Goal: Transaction & Acquisition: Purchase product/service

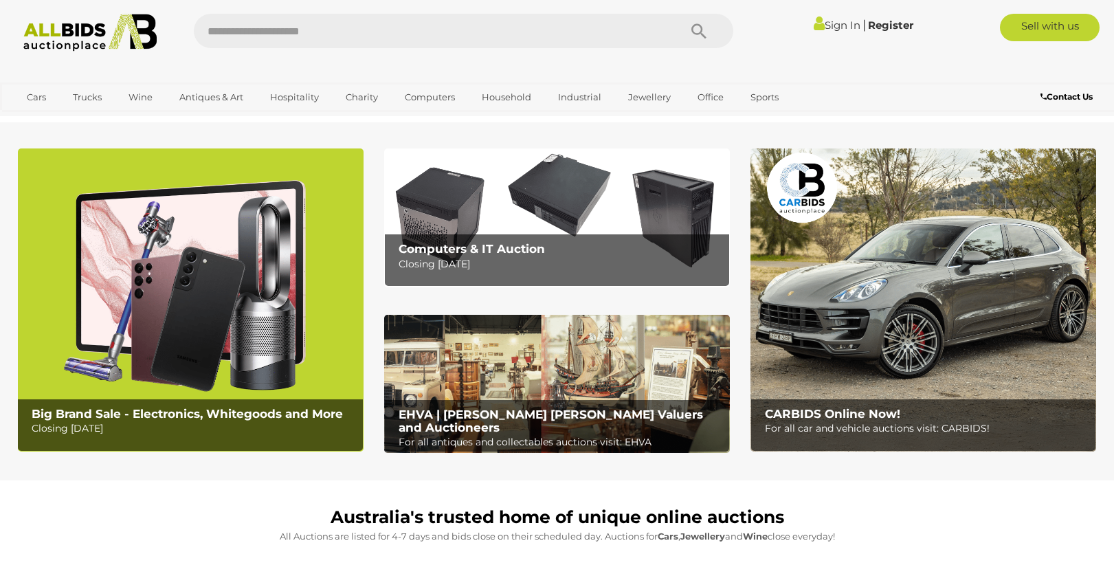
click at [133, 417] on b "Big Brand Sale - Electronics, Whitegoods and More" at bounding box center [187, 414] width 311 height 14
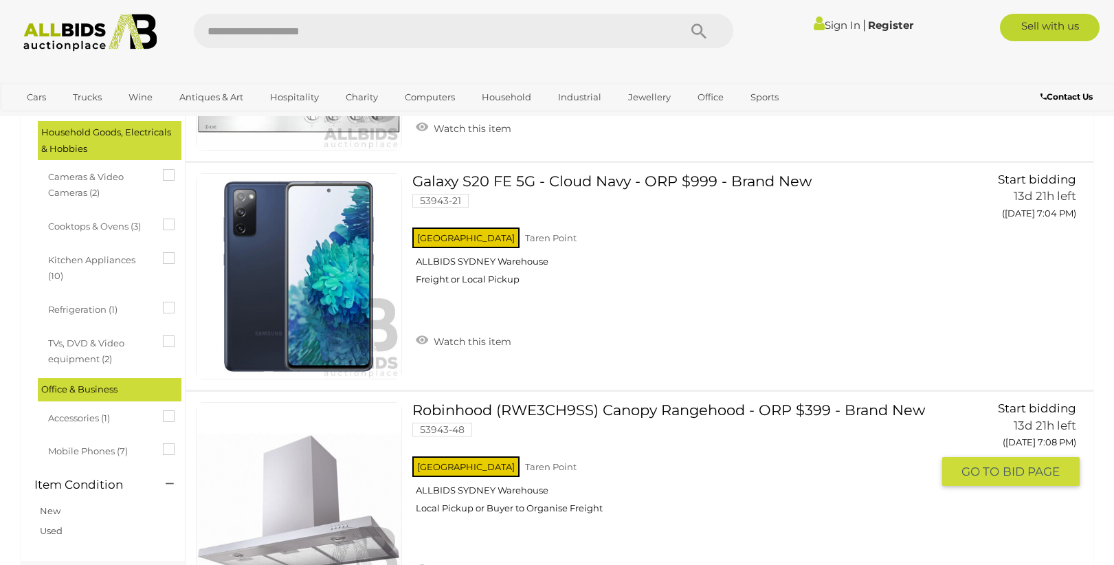
scroll to position [506, 0]
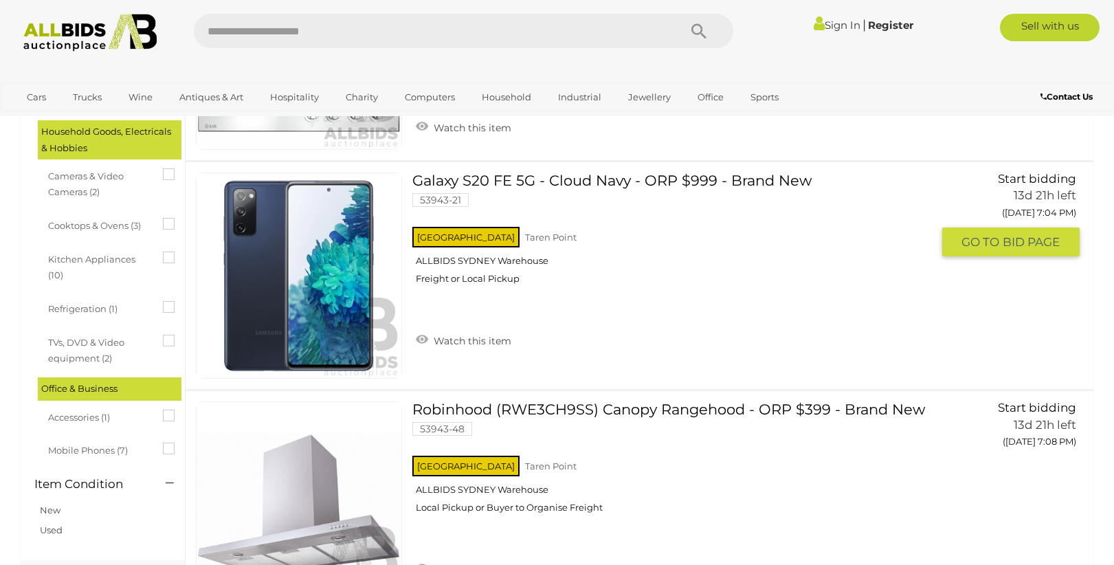
click at [1028, 239] on span "BID PAGE" at bounding box center [1031, 242] width 57 height 16
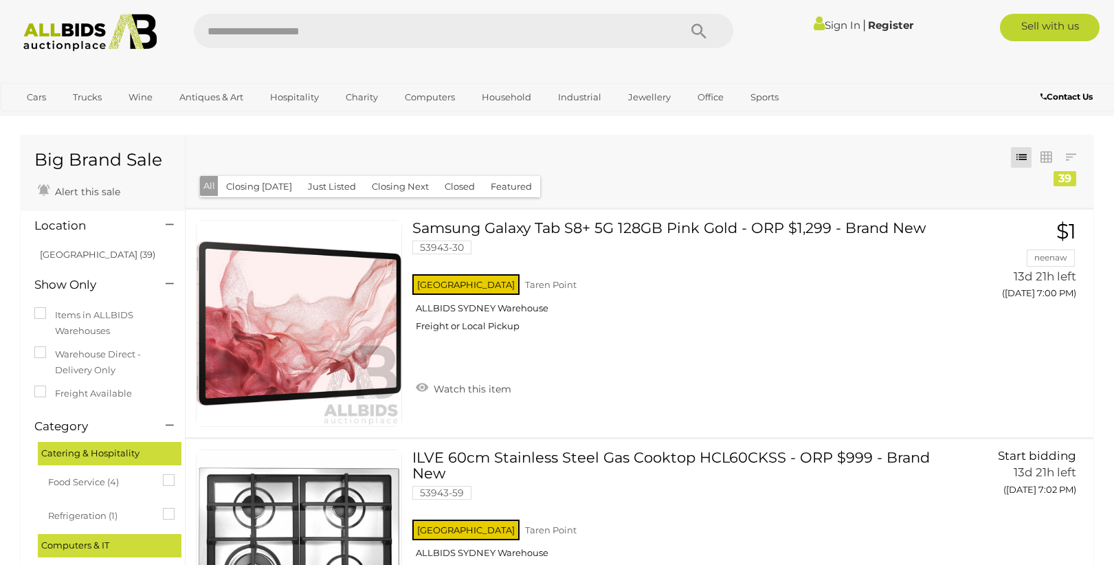
scroll to position [0, 0]
click at [285, 182] on button "Closing Today" at bounding box center [259, 186] width 82 height 21
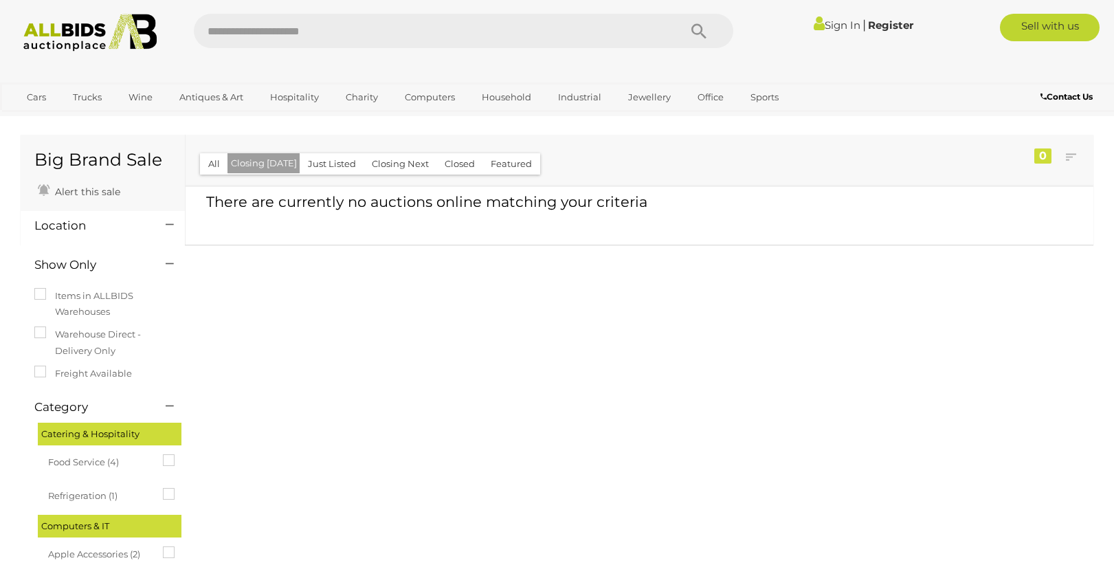
click at [348, 166] on button "Just Listed" at bounding box center [332, 163] width 65 height 21
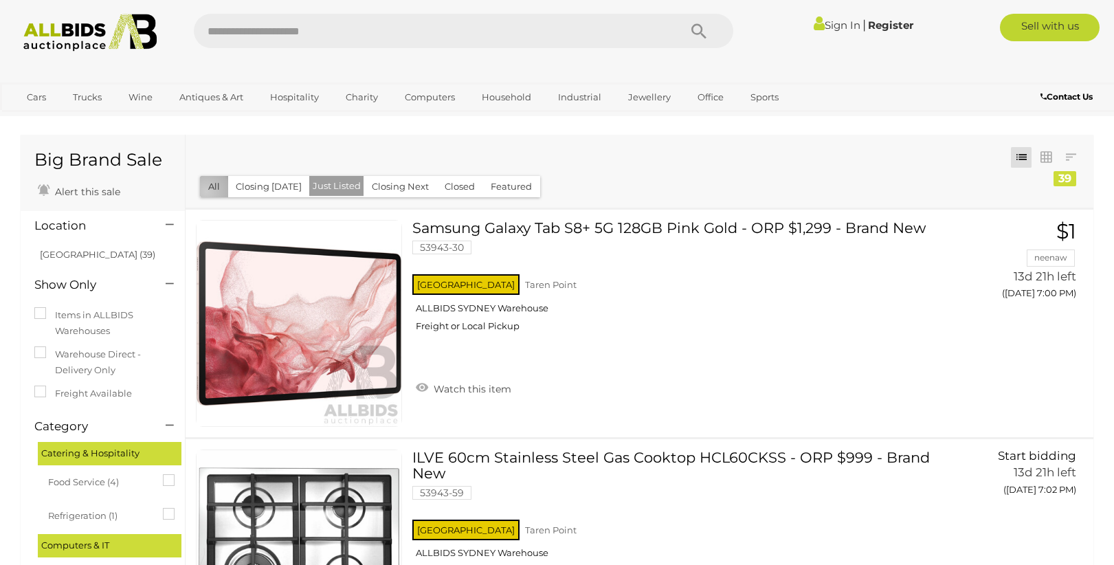
click at [206, 192] on button "All" at bounding box center [214, 186] width 28 height 21
click at [885, 27] on link "Register" at bounding box center [890, 25] width 45 height 13
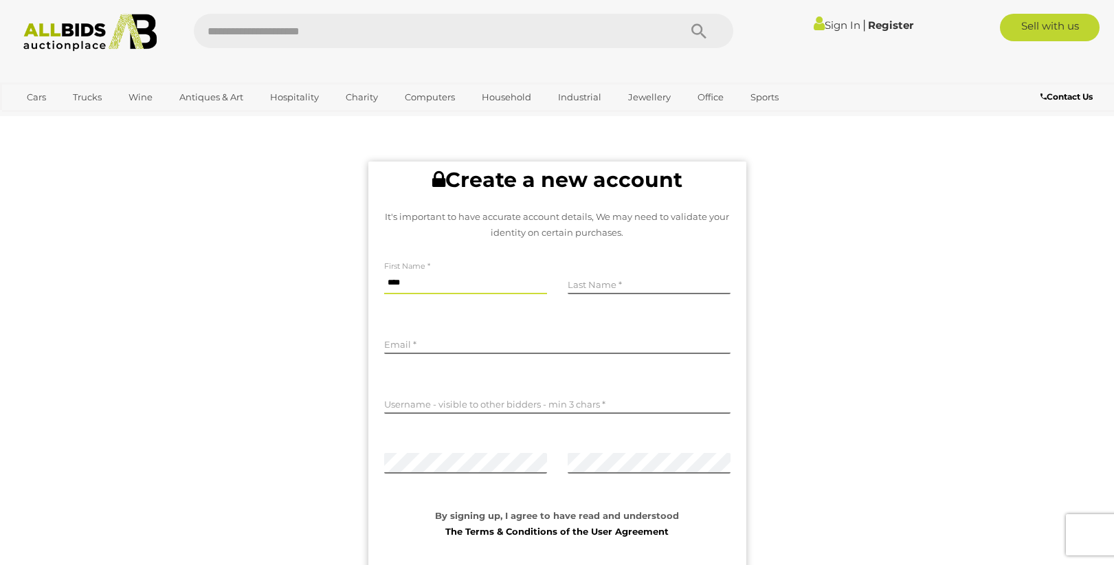
type input "****"
type input "***"
type input "**********"
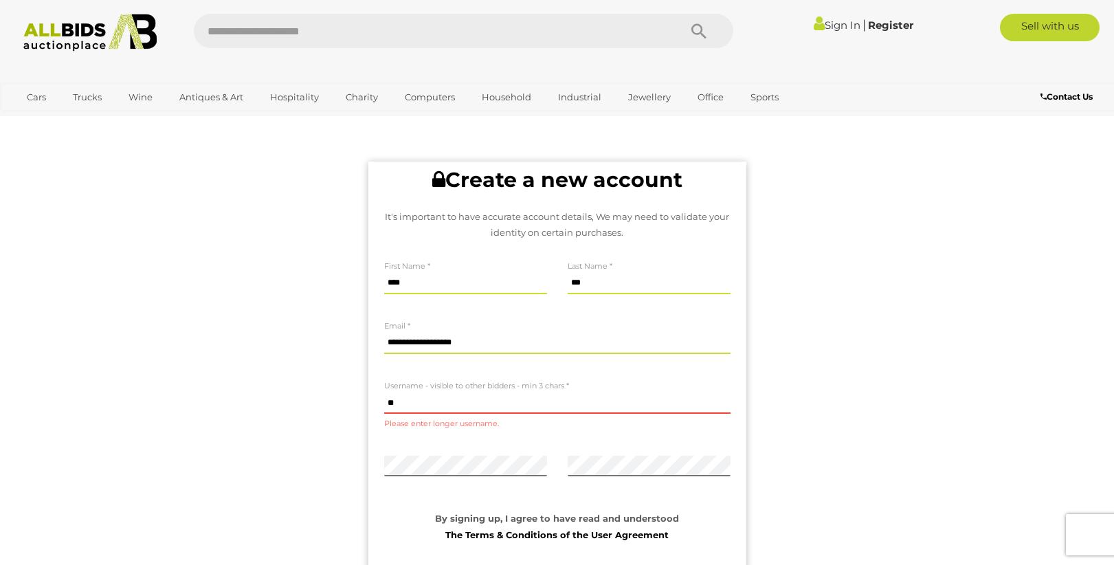
type input "*"
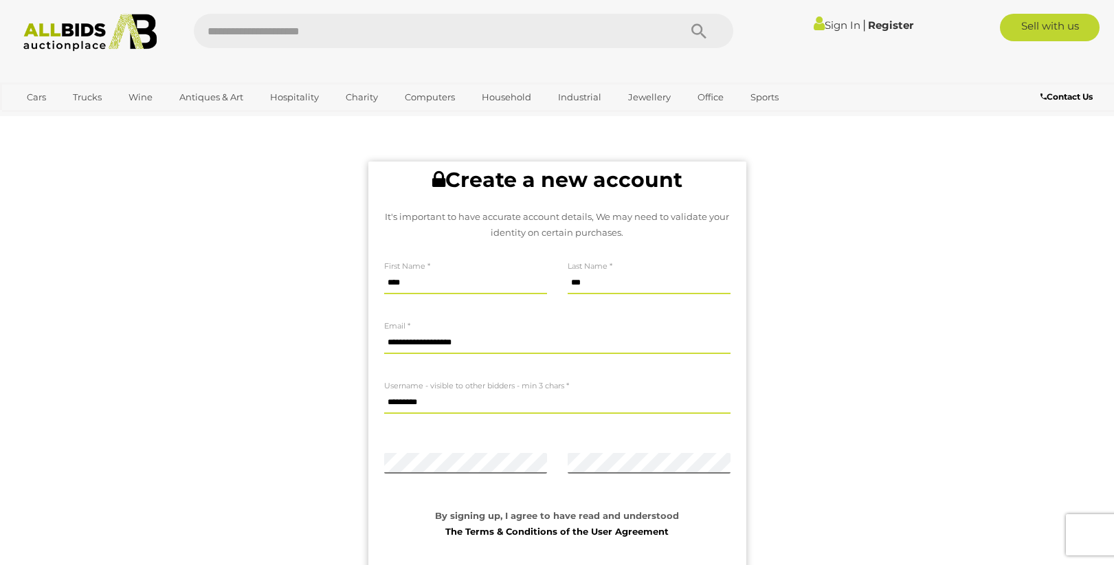
type input "*********"
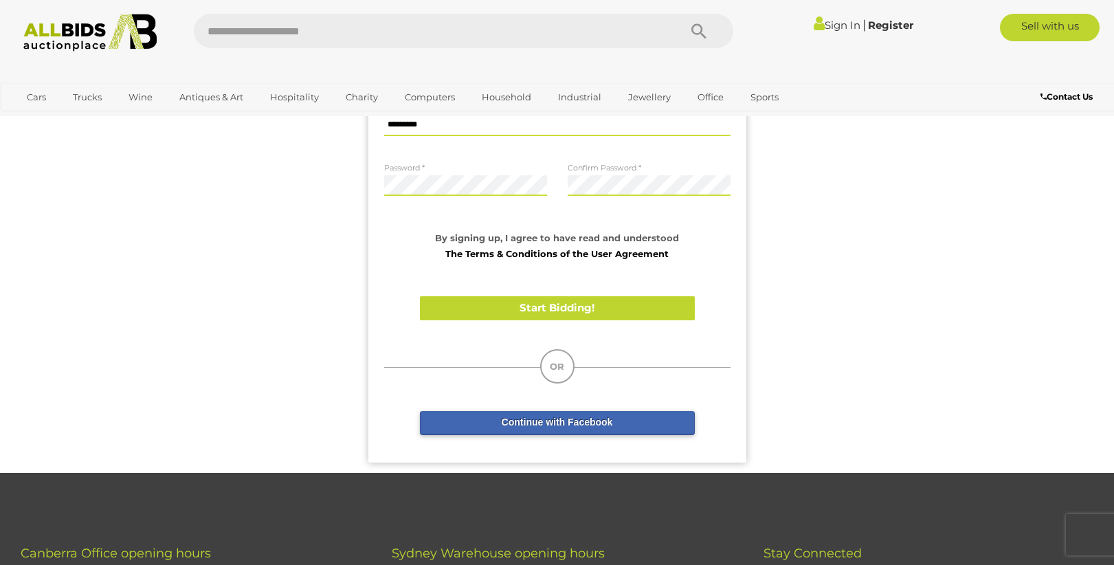
scroll to position [308, 0]
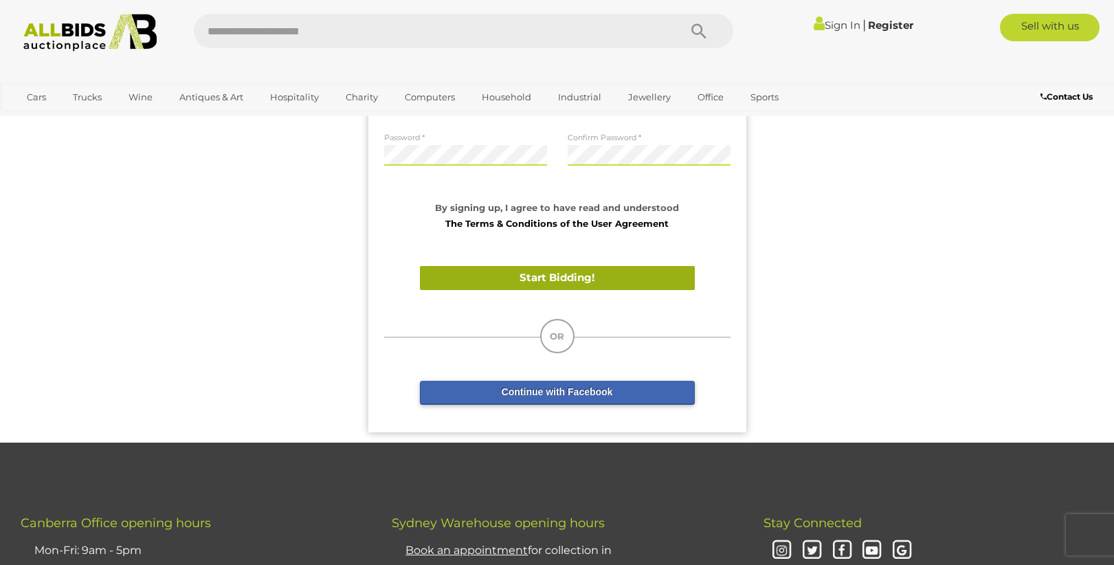
click at [582, 278] on button "Start Bidding!" at bounding box center [557, 278] width 275 height 24
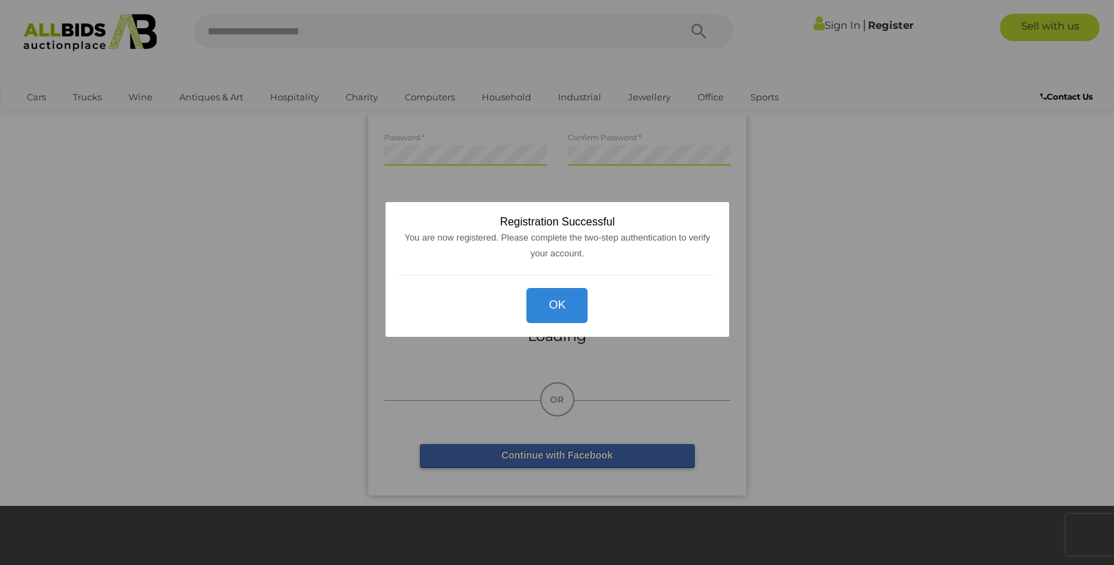
click at [578, 296] on button "OK" at bounding box center [557, 305] width 61 height 35
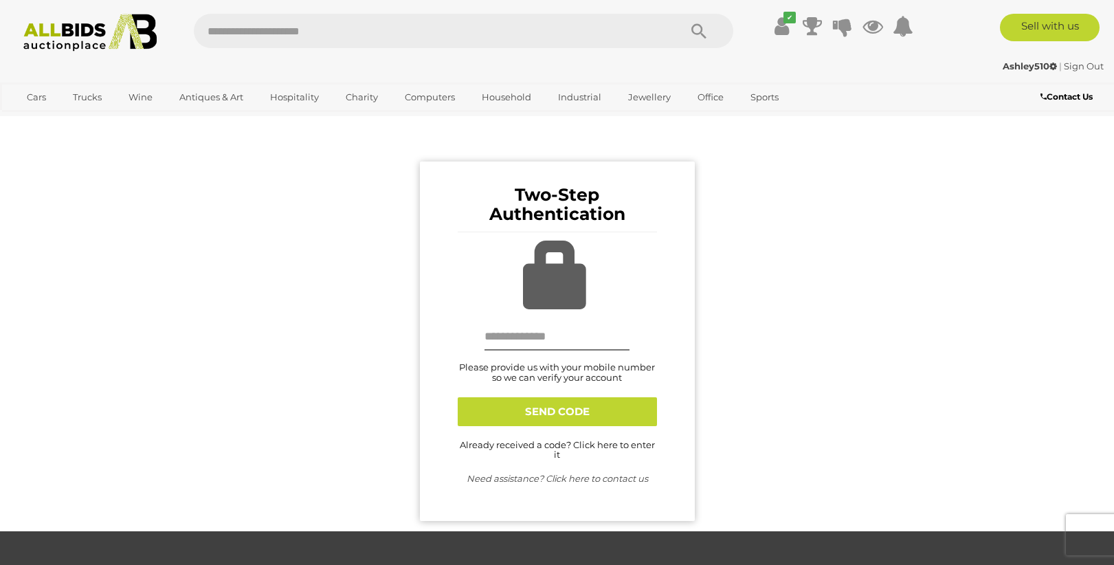
scroll to position [9, 0]
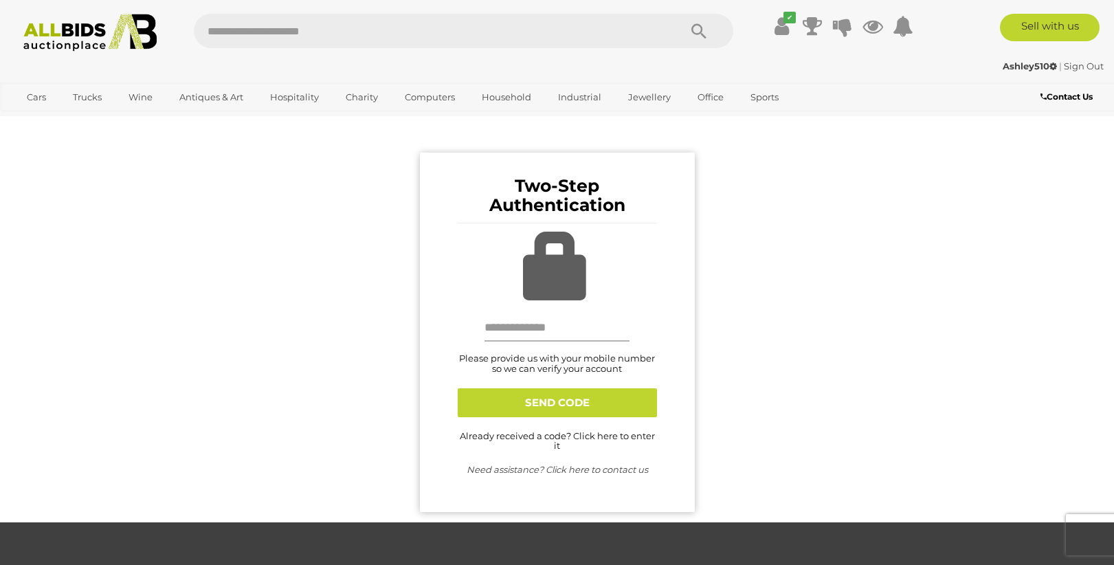
click at [566, 322] on input "text" at bounding box center [558, 327] width 146 height 27
type input "**********"
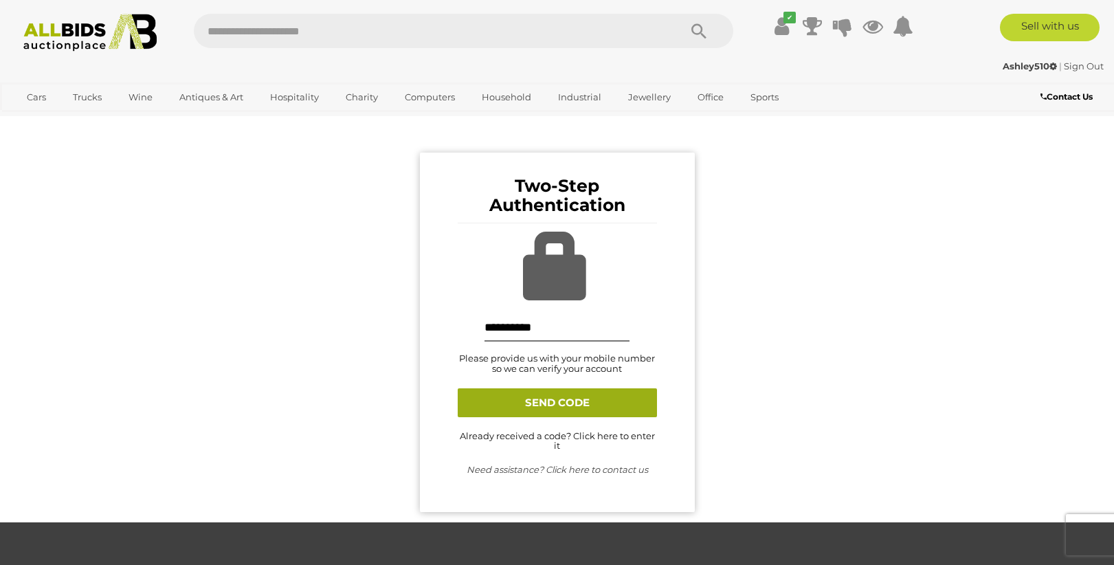
click at [566, 408] on button "SEND CODE" at bounding box center [557, 402] width 199 height 29
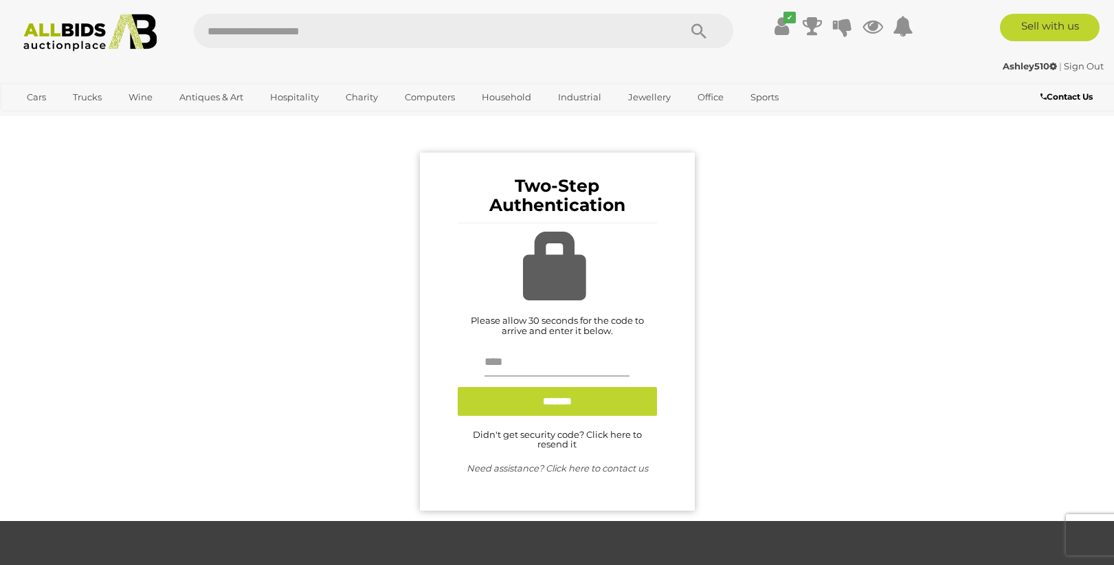
click at [535, 364] on input "text" at bounding box center [558, 362] width 146 height 27
type input "******"
click at [600, 406] on input "*******" at bounding box center [557, 401] width 199 height 29
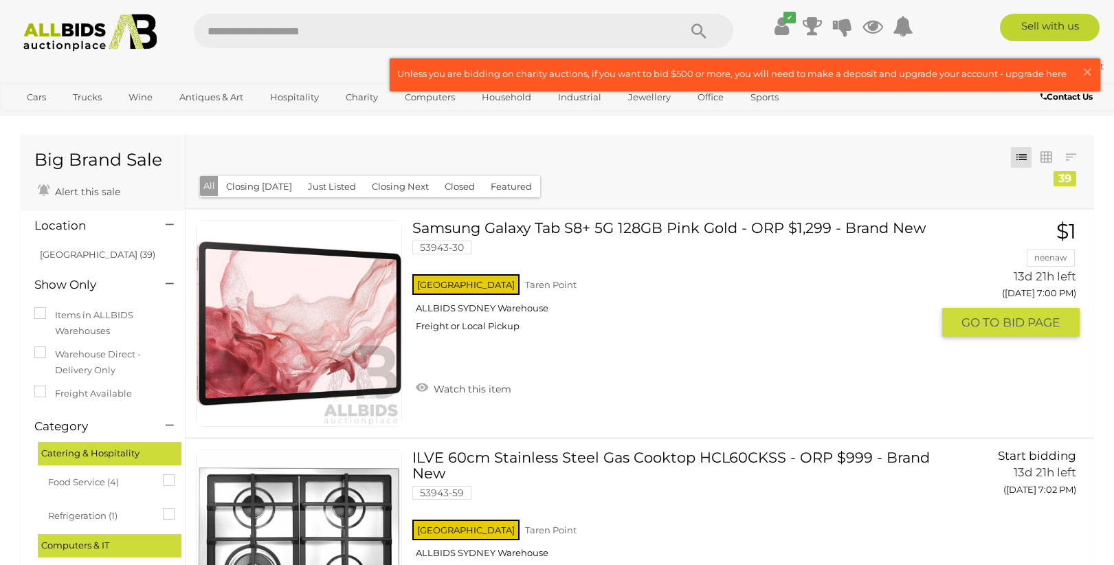
click at [1046, 317] on span "BID PAGE" at bounding box center [1031, 323] width 57 height 16
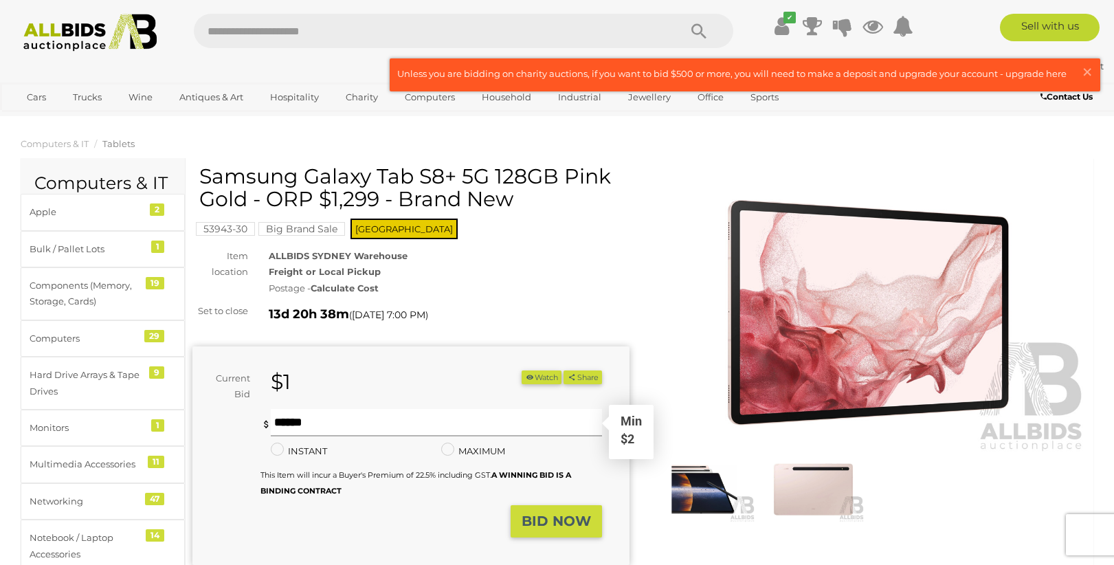
click at [381, 423] on input "text" at bounding box center [436, 422] width 331 height 27
type input "*"
click at [549, 526] on strong "BID NOW" at bounding box center [556, 521] width 69 height 16
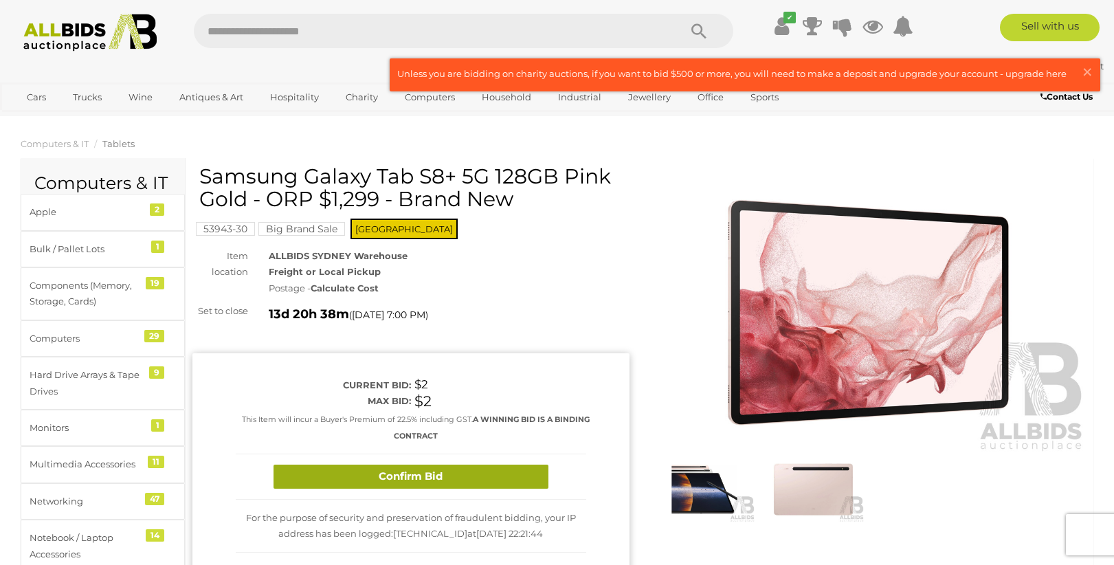
click at [454, 479] on button "Confirm Bid" at bounding box center [411, 477] width 275 height 24
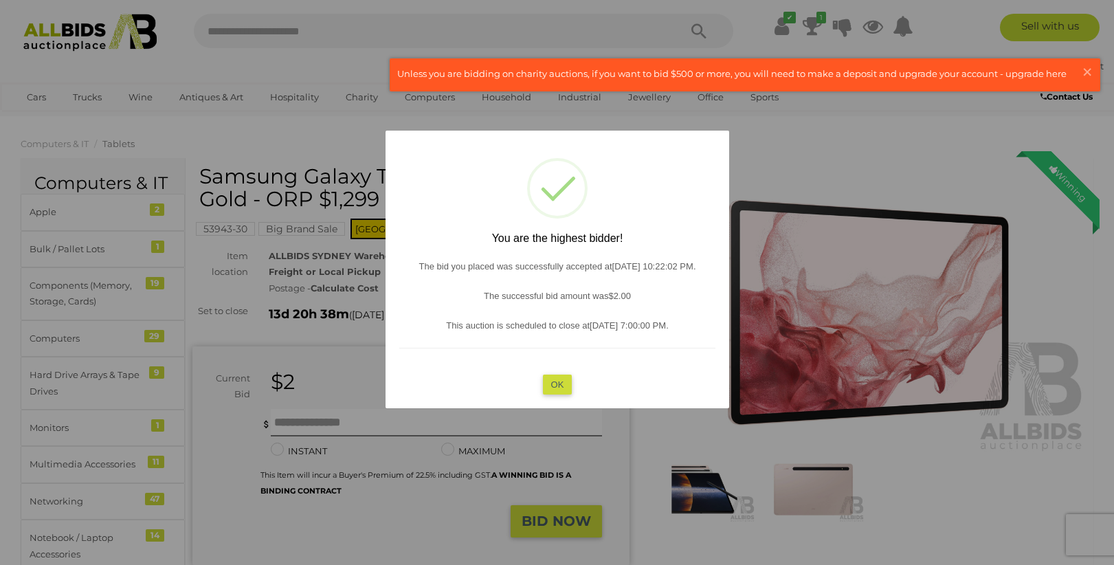
click at [564, 381] on button "OK" at bounding box center [557, 385] width 30 height 20
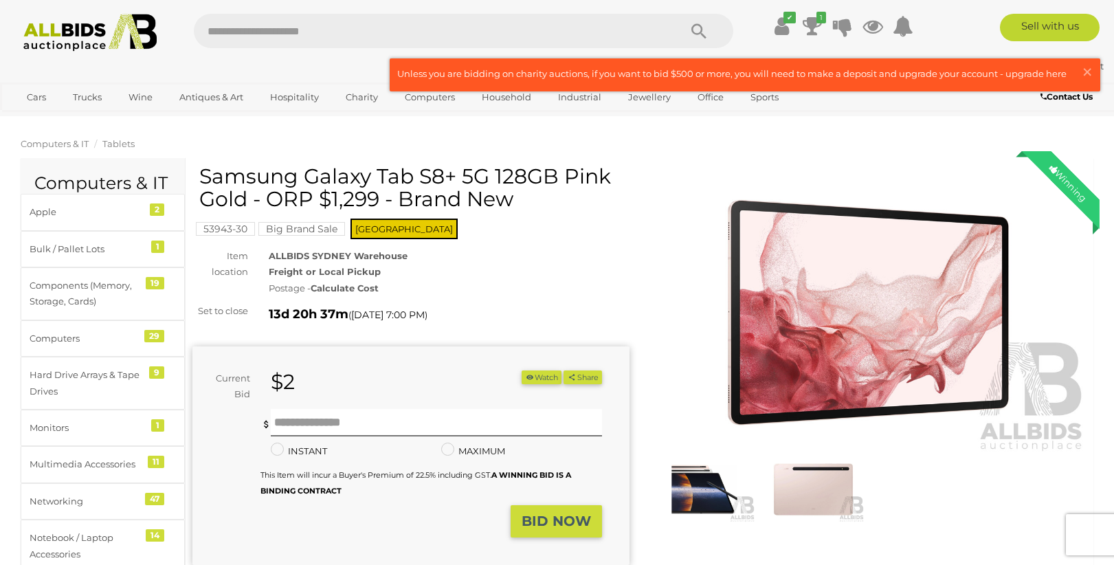
click at [78, 145] on span "Computers & IT" at bounding box center [55, 143] width 68 height 11
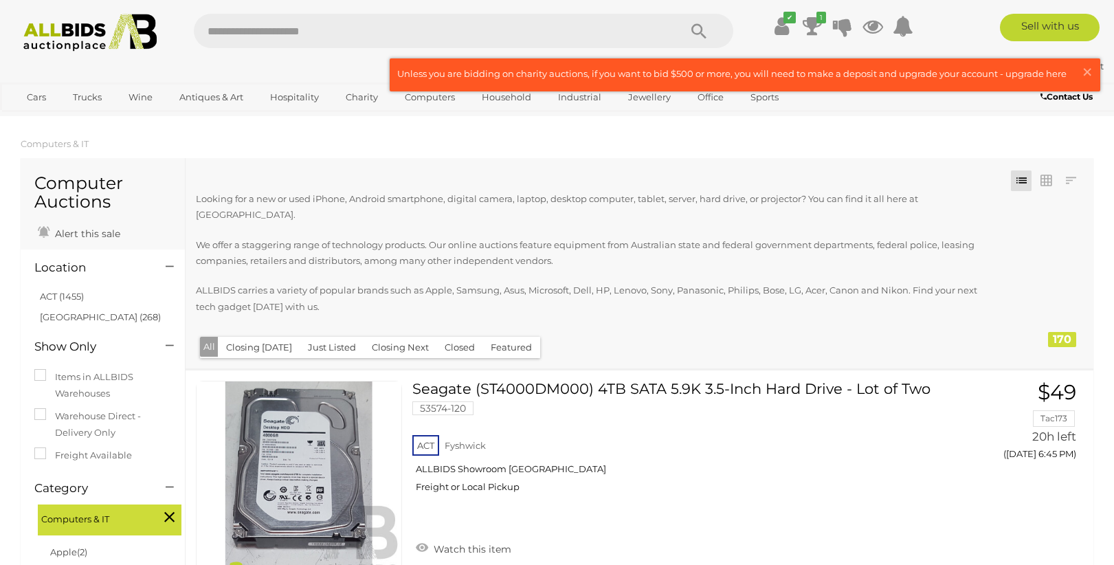
click at [142, 23] on img at bounding box center [90, 33] width 149 height 38
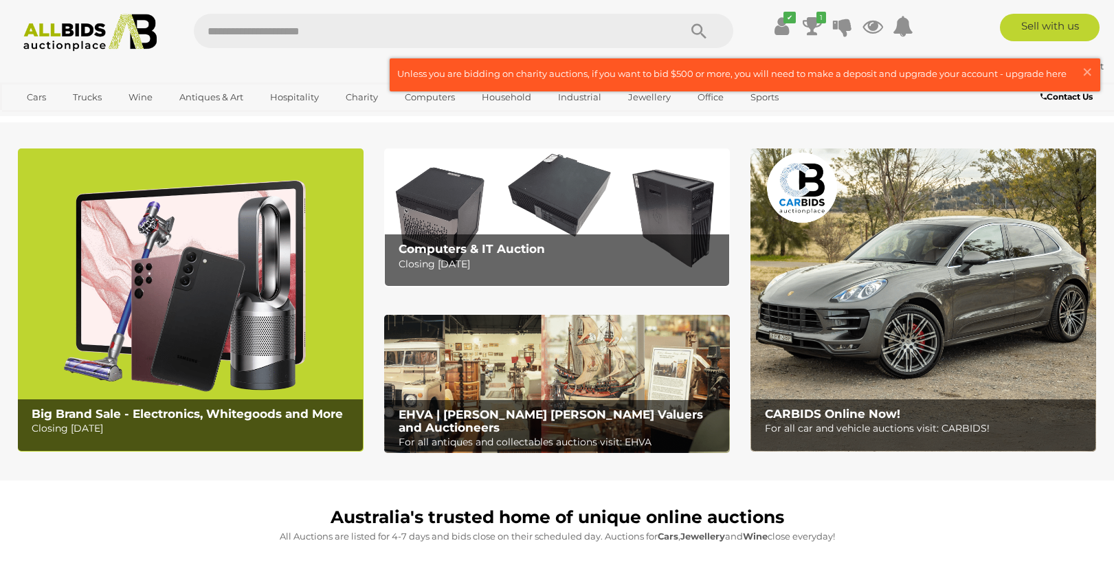
click at [218, 429] on p "Closing Monday 11th August" at bounding box center [194, 428] width 324 height 17
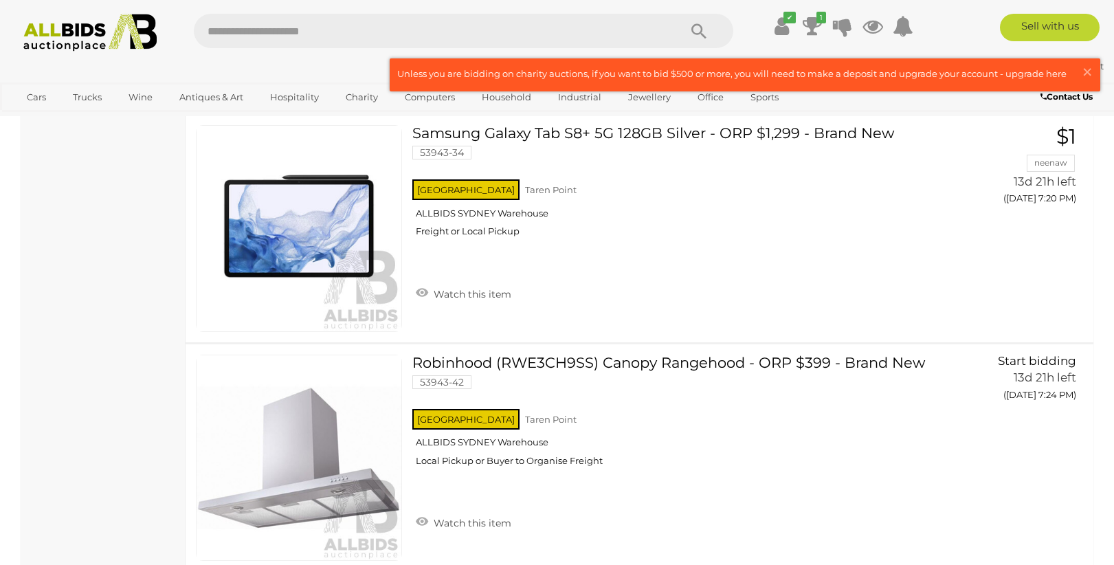
scroll to position [1914, 0]
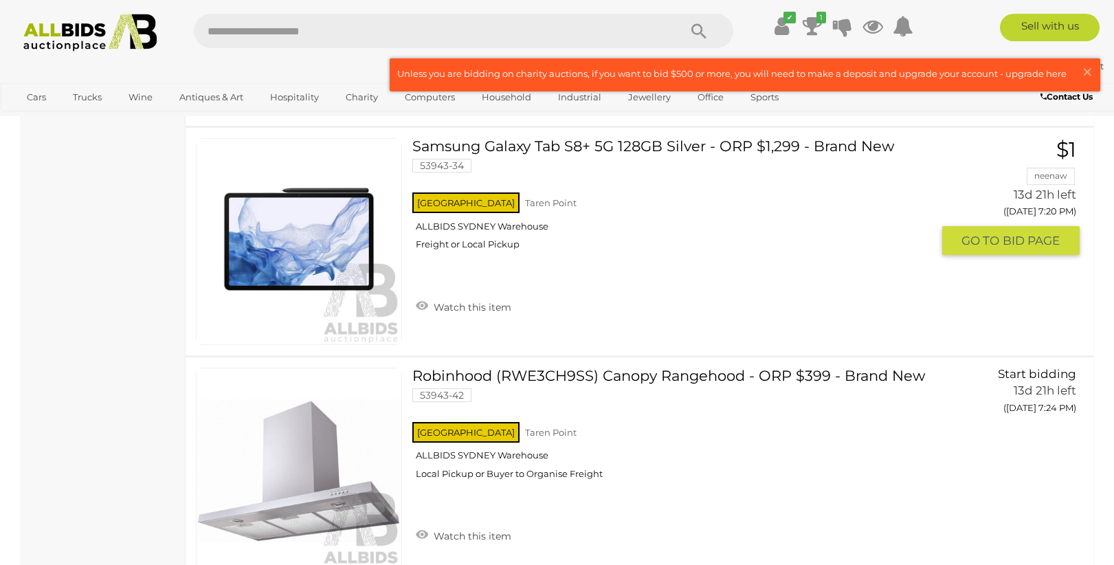
click at [1048, 237] on span "BID PAGE" at bounding box center [1031, 241] width 57 height 16
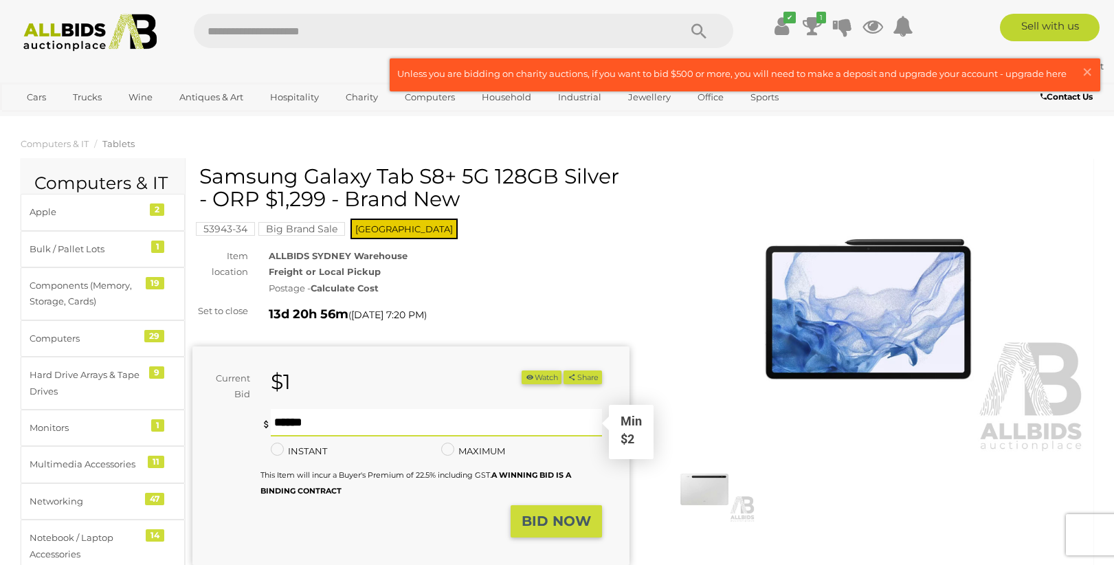
click at [346, 422] on input "text" at bounding box center [436, 422] width 331 height 27
type input "*"
click at [564, 517] on strong "BID NOW" at bounding box center [556, 521] width 69 height 16
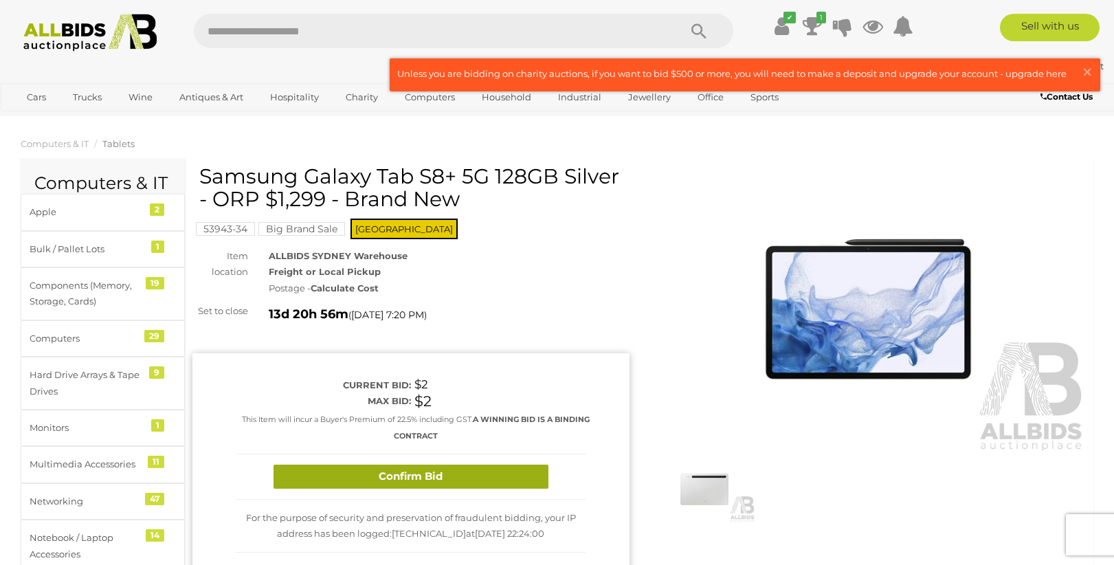
click at [392, 474] on button "Confirm Bid" at bounding box center [411, 477] width 275 height 24
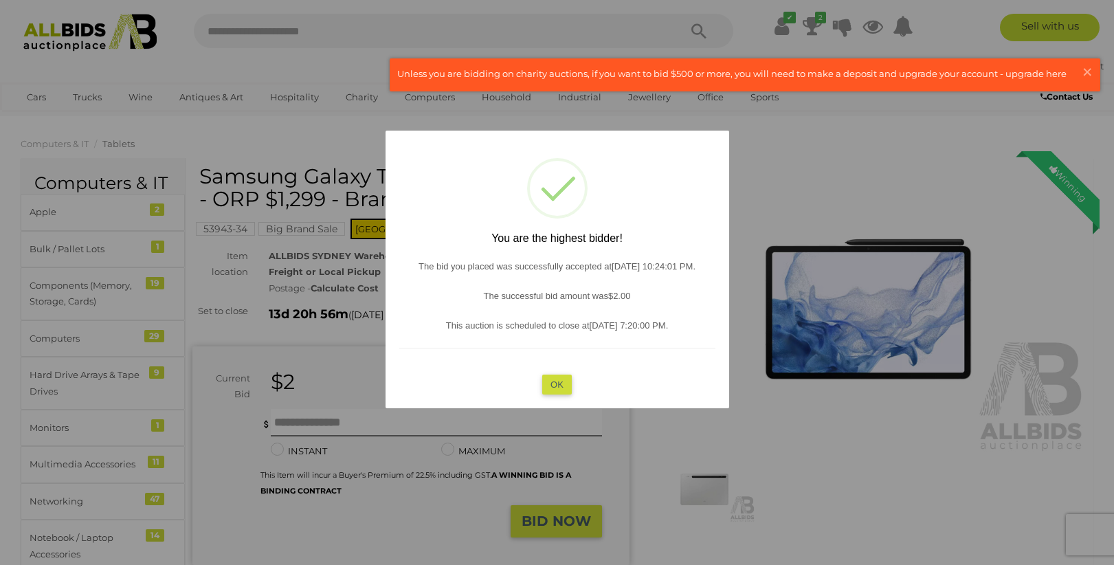
click at [554, 381] on button "OK" at bounding box center [557, 385] width 30 height 20
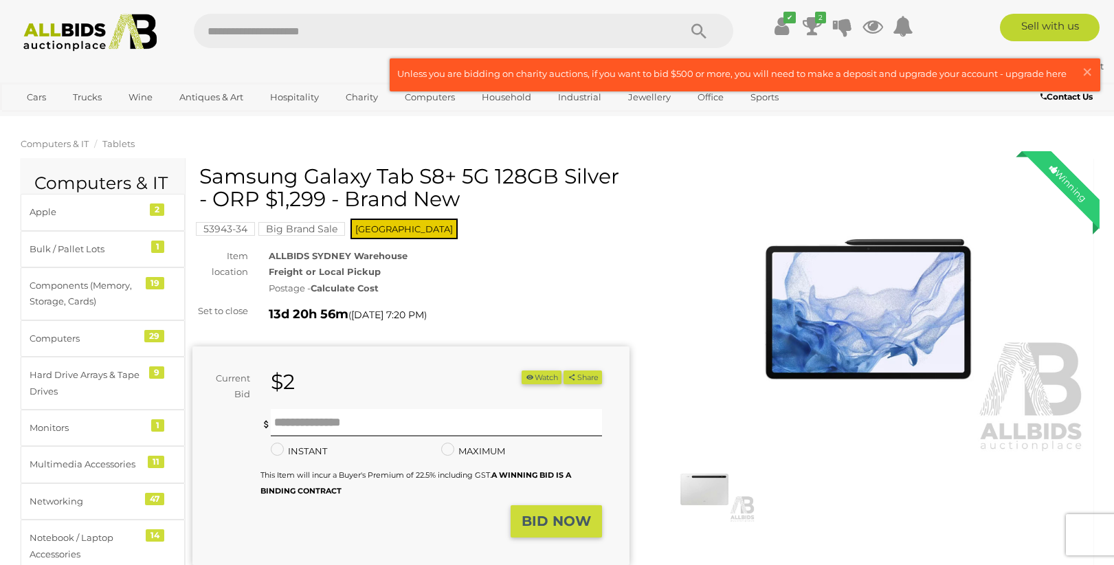
click at [70, 144] on span "Computers & IT" at bounding box center [55, 143] width 68 height 11
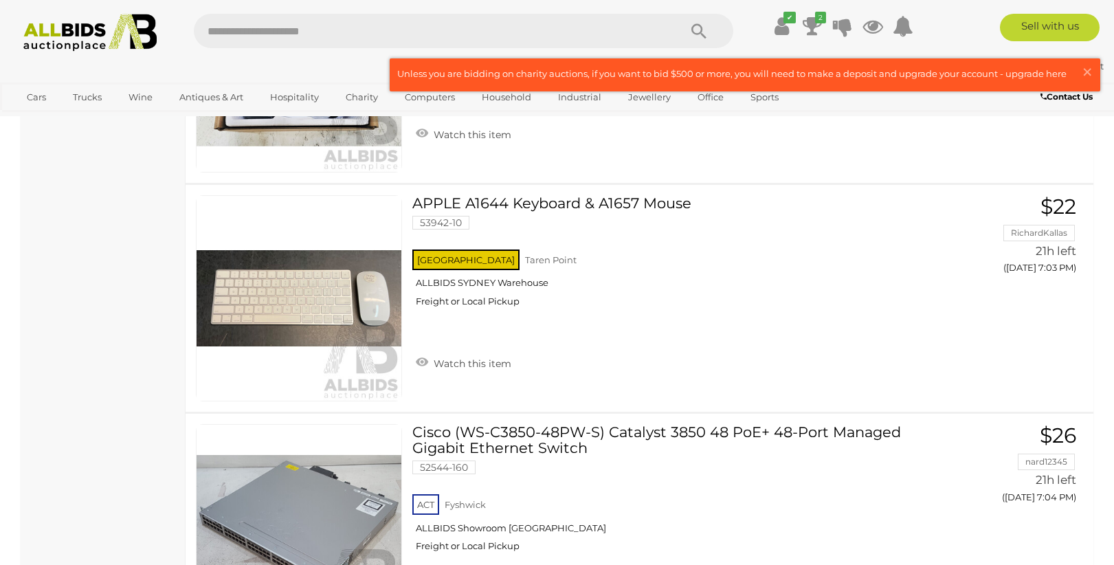
scroll to position [4319, 0]
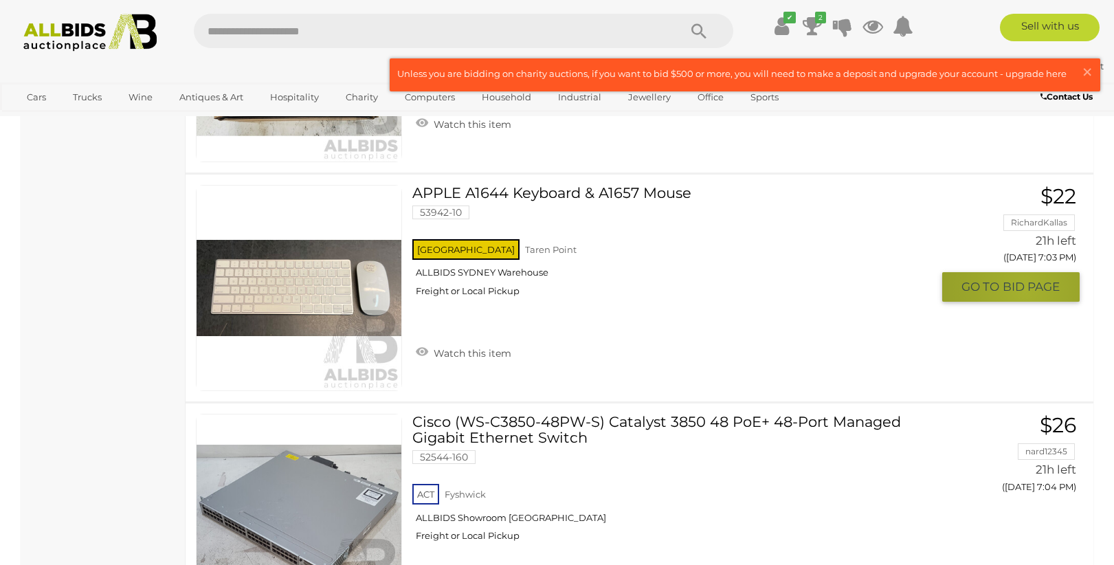
click at [1025, 279] on span "BID PAGE" at bounding box center [1031, 287] width 57 height 16
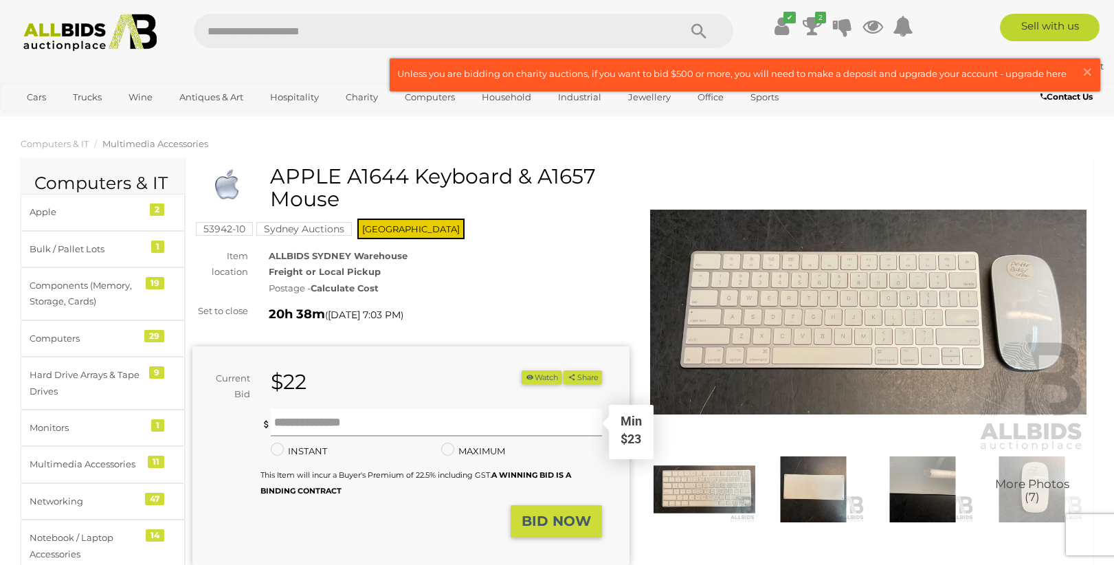
click at [327, 417] on input "text" at bounding box center [436, 422] width 331 height 27
type input "**"
click at [557, 515] on strong "BID NOW" at bounding box center [556, 521] width 69 height 16
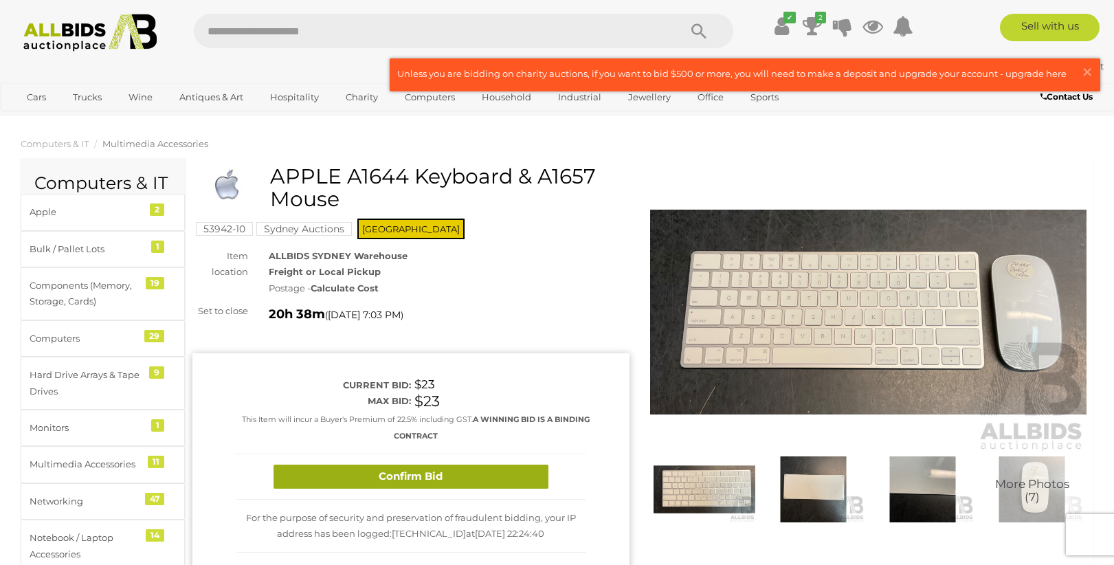
click at [479, 485] on button "Confirm Bid" at bounding box center [411, 477] width 275 height 24
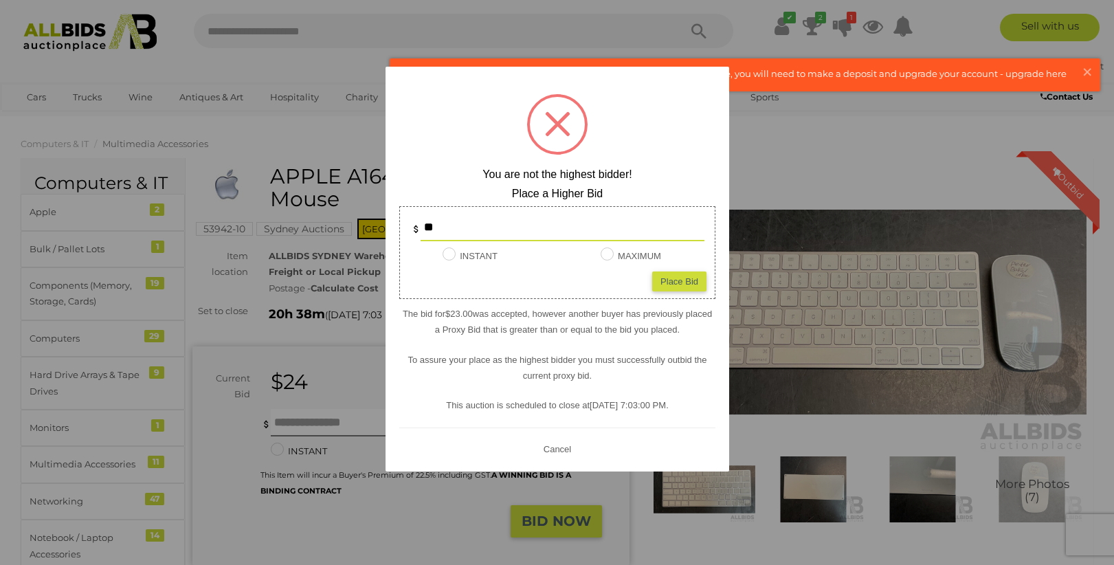
click at [673, 277] on div "Place Bid" at bounding box center [679, 282] width 54 height 20
type input "**"
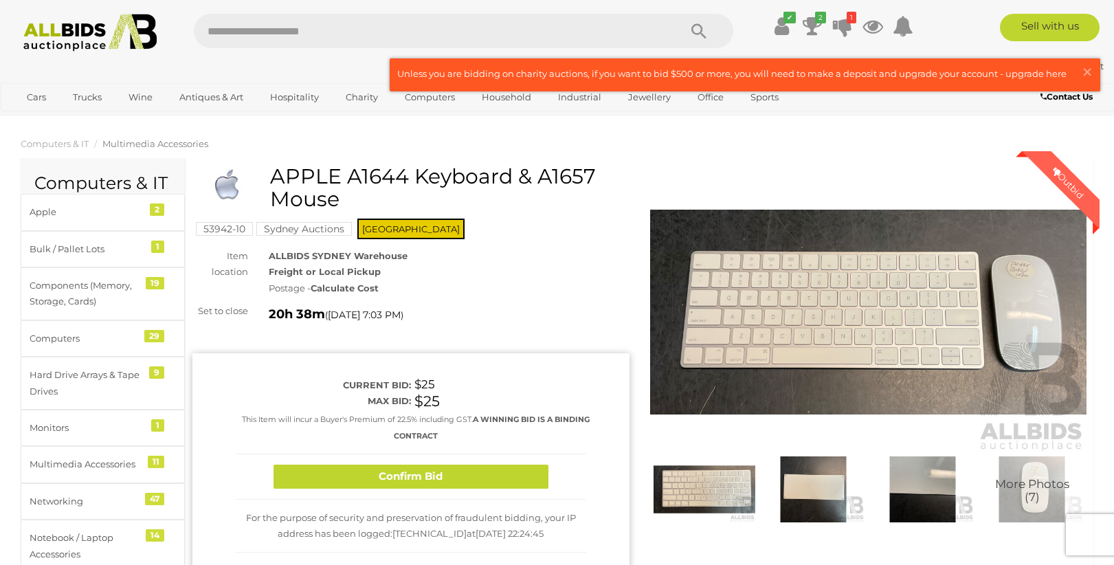
click at [383, 457] on div "Confirm Bid" at bounding box center [411, 476] width 351 height 45
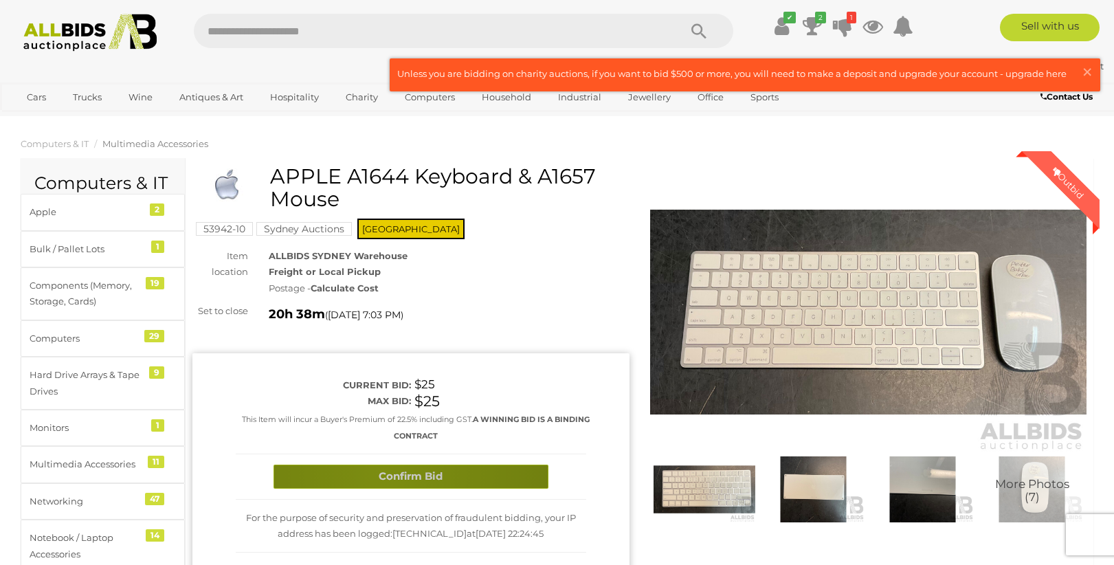
click at [385, 471] on button "Confirm Bid" at bounding box center [411, 477] width 275 height 24
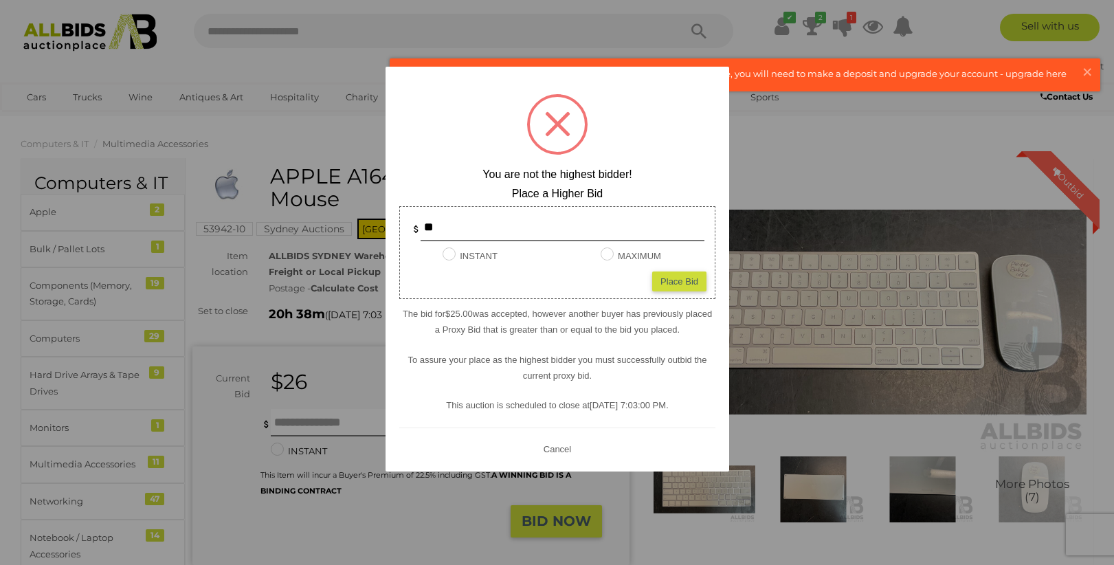
click at [555, 443] on button "Cancel" at bounding box center [557, 449] width 36 height 17
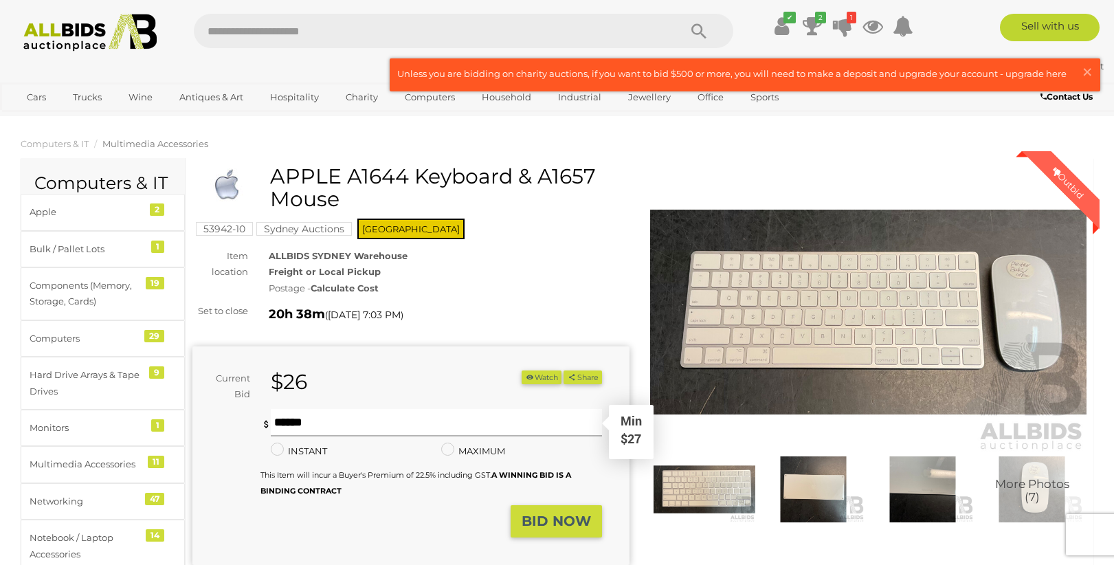
click at [364, 419] on input "text" at bounding box center [436, 422] width 331 height 27
type input "**"
click at [571, 514] on strong "BID NOW" at bounding box center [556, 521] width 69 height 16
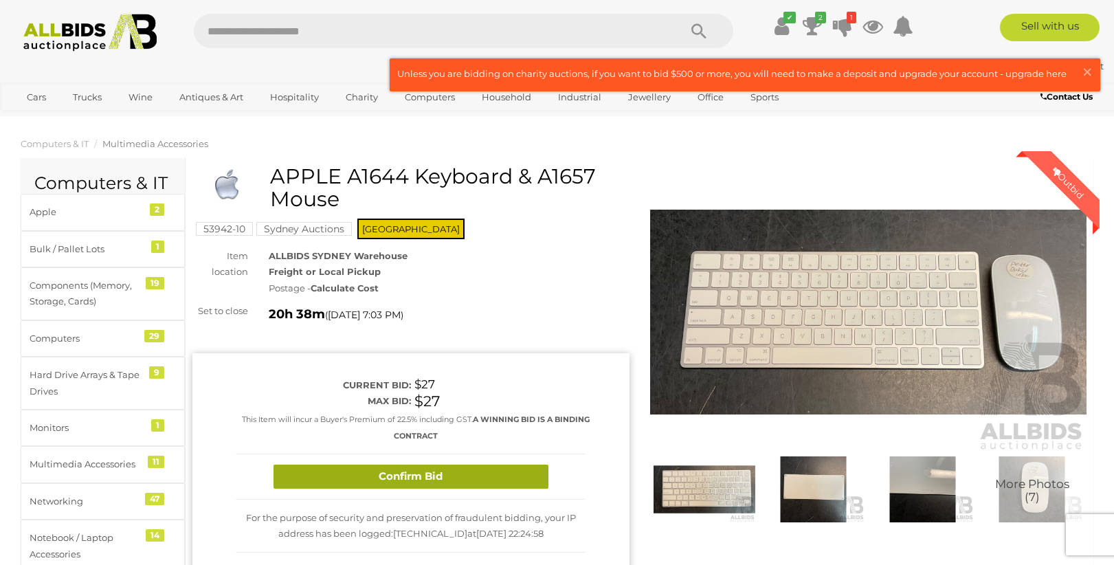
click at [417, 474] on button "Confirm Bid" at bounding box center [411, 477] width 275 height 24
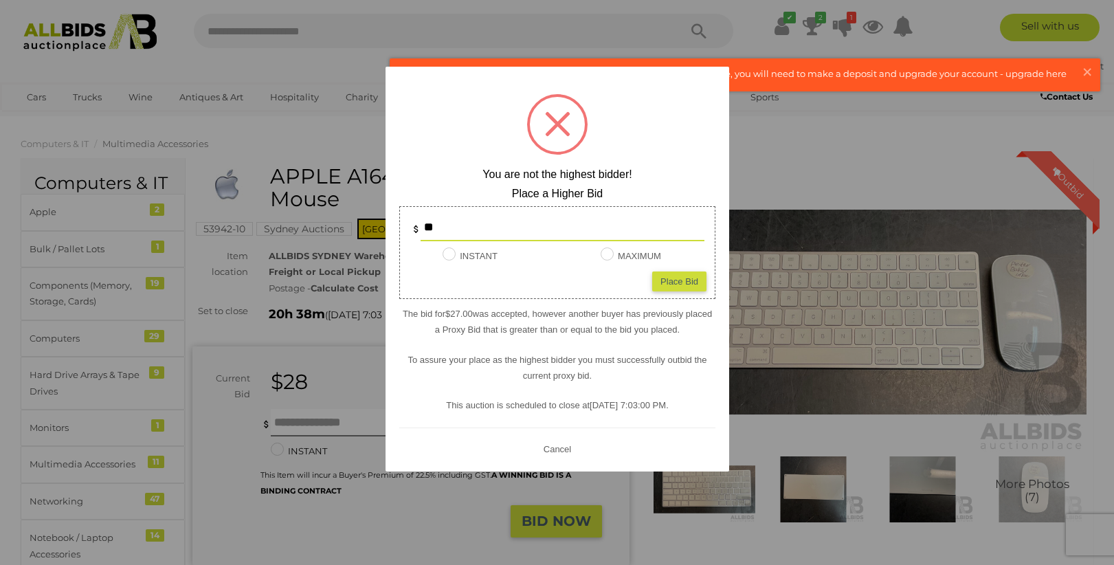
type input "**"
click at [694, 280] on div "Place Bid" at bounding box center [679, 282] width 54 height 20
type input "**"
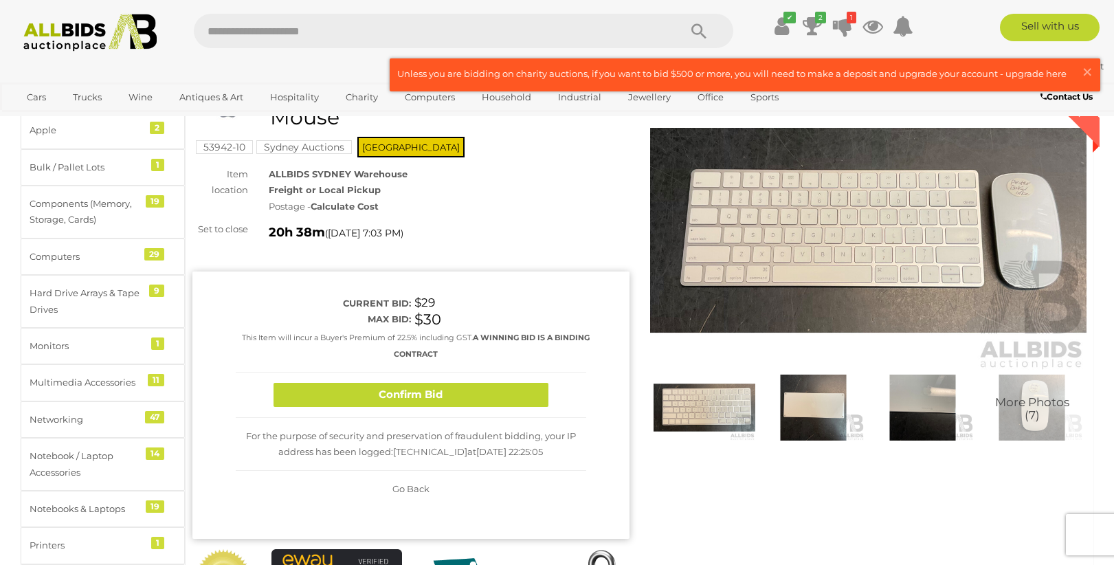
scroll to position [85, 0]
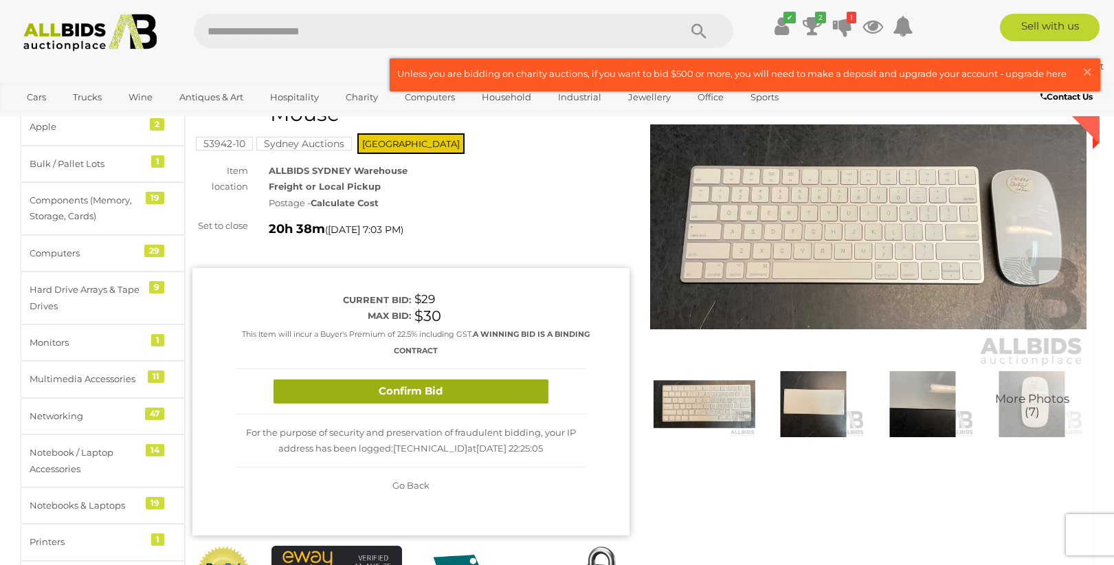
click at [428, 397] on button "Confirm Bid" at bounding box center [411, 391] width 275 height 24
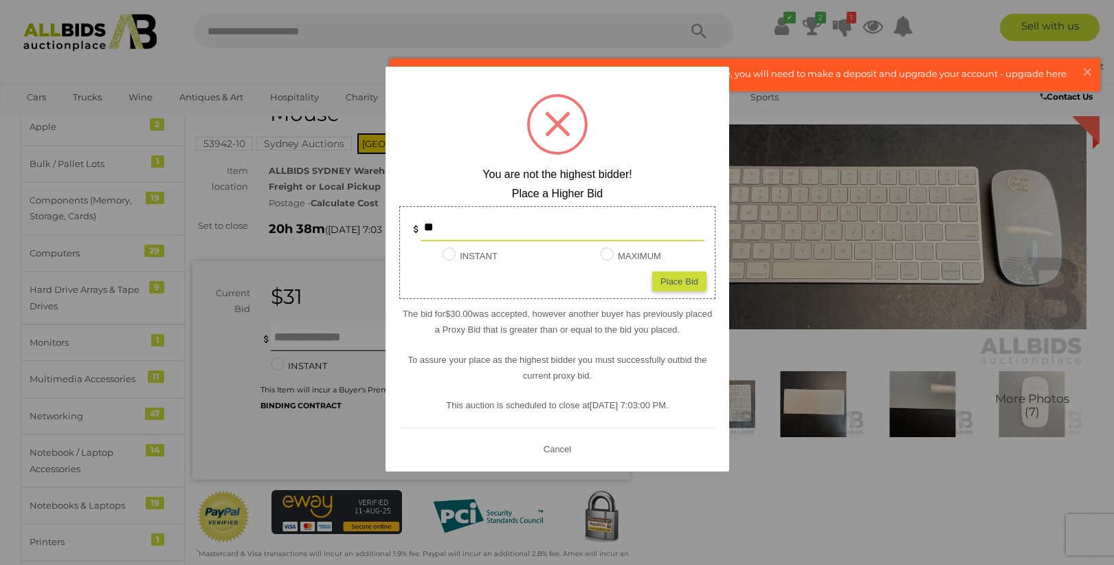
type input "*"
type input "**"
click at [676, 283] on div "Place Bid" at bounding box center [679, 282] width 54 height 20
type input "**"
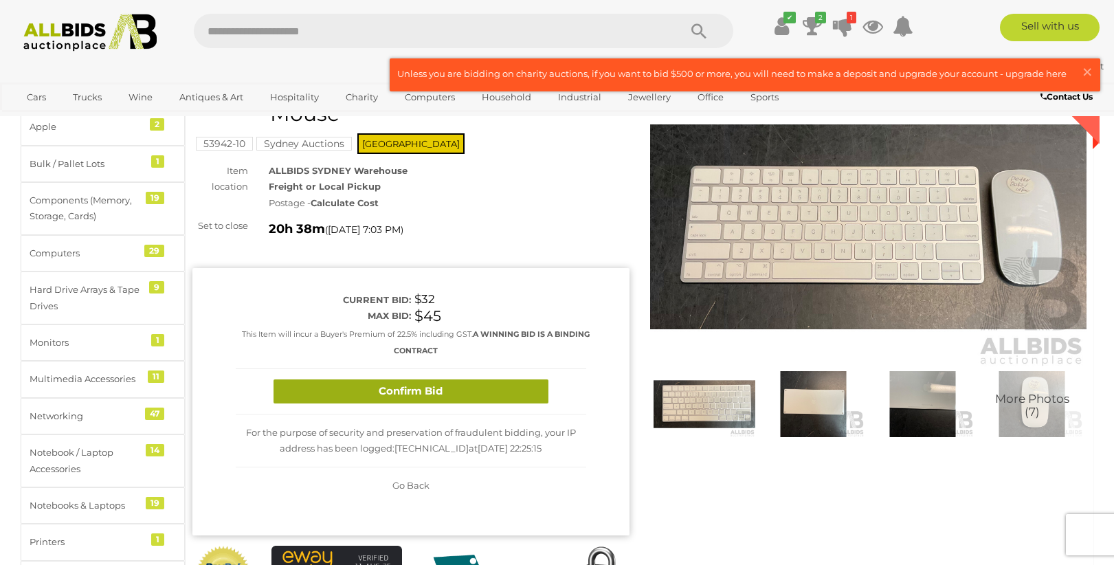
click at [468, 392] on button "Confirm Bid" at bounding box center [411, 391] width 275 height 24
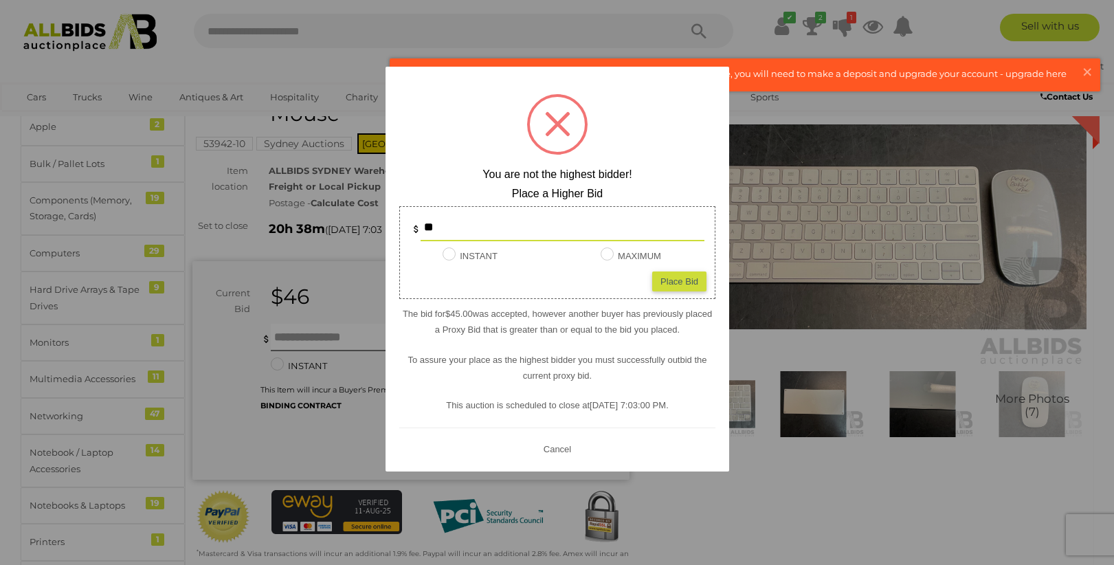
click at [557, 443] on button "Cancel" at bounding box center [557, 449] width 36 height 17
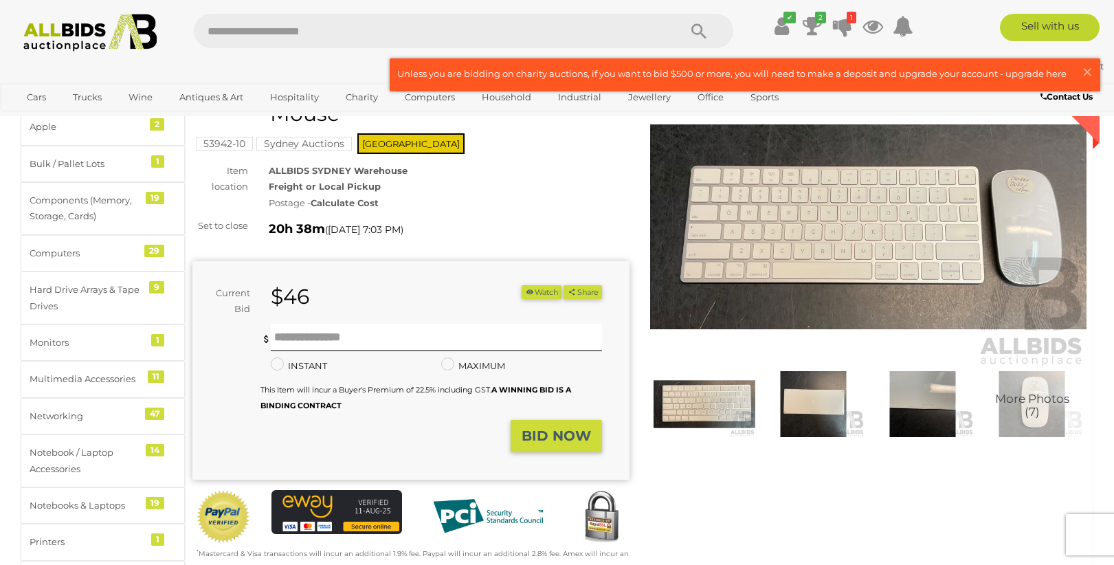
scroll to position [85, 0]
click at [452, 330] on input "text" at bounding box center [436, 337] width 331 height 27
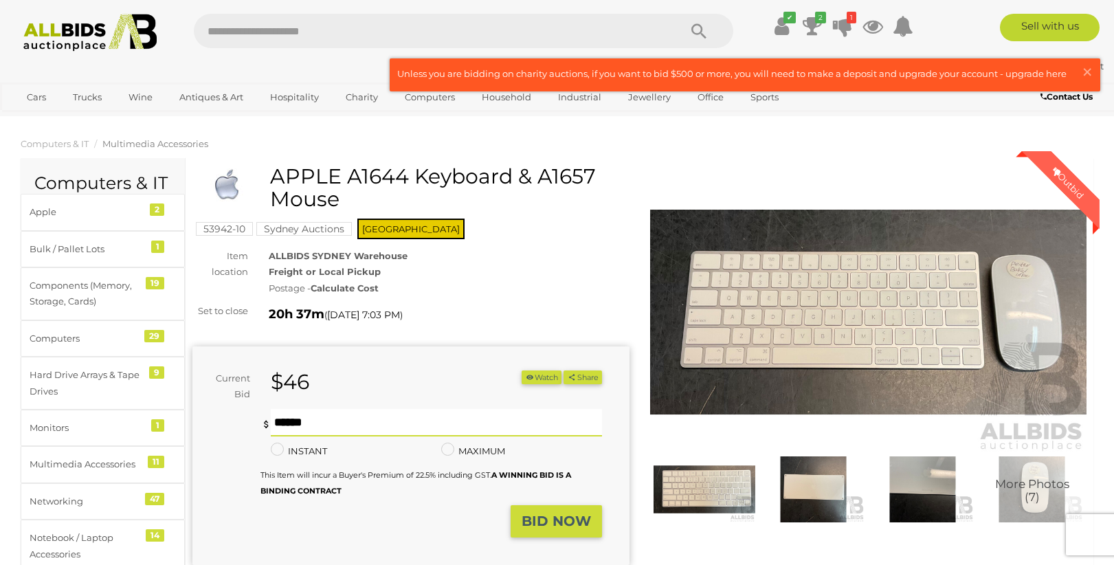
scroll to position [0, 0]
click at [847, 24] on icon at bounding box center [842, 26] width 19 height 25
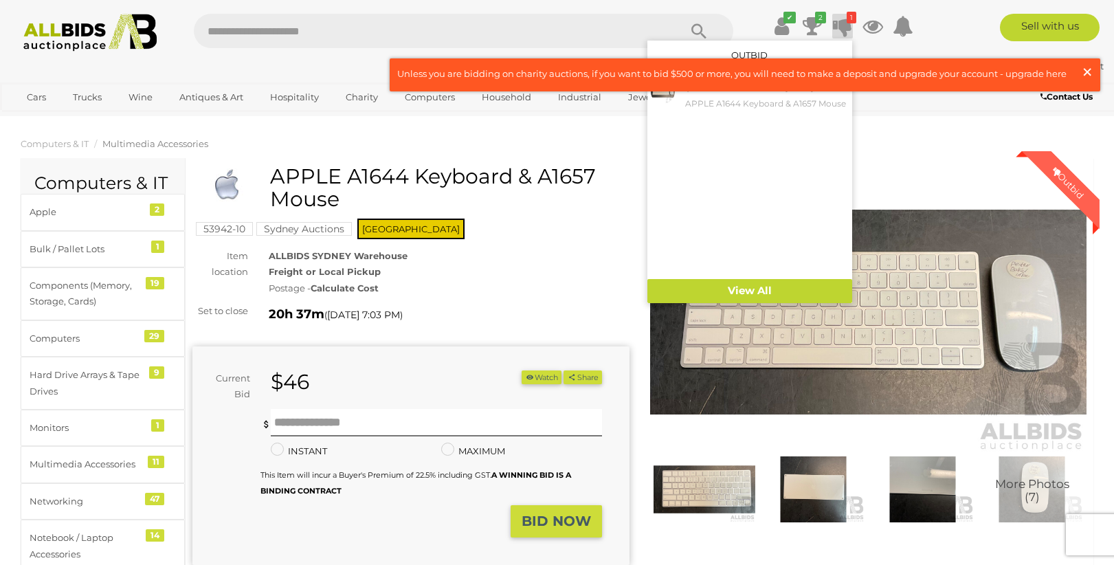
click at [1087, 66] on span "×" at bounding box center [1087, 71] width 12 height 27
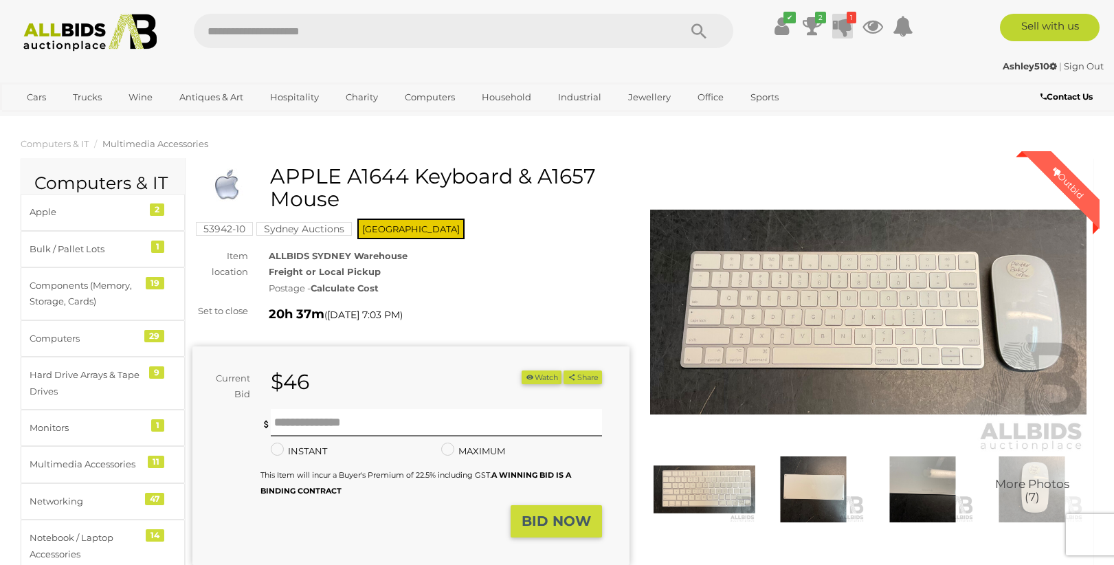
click at [844, 30] on icon at bounding box center [842, 26] width 19 height 25
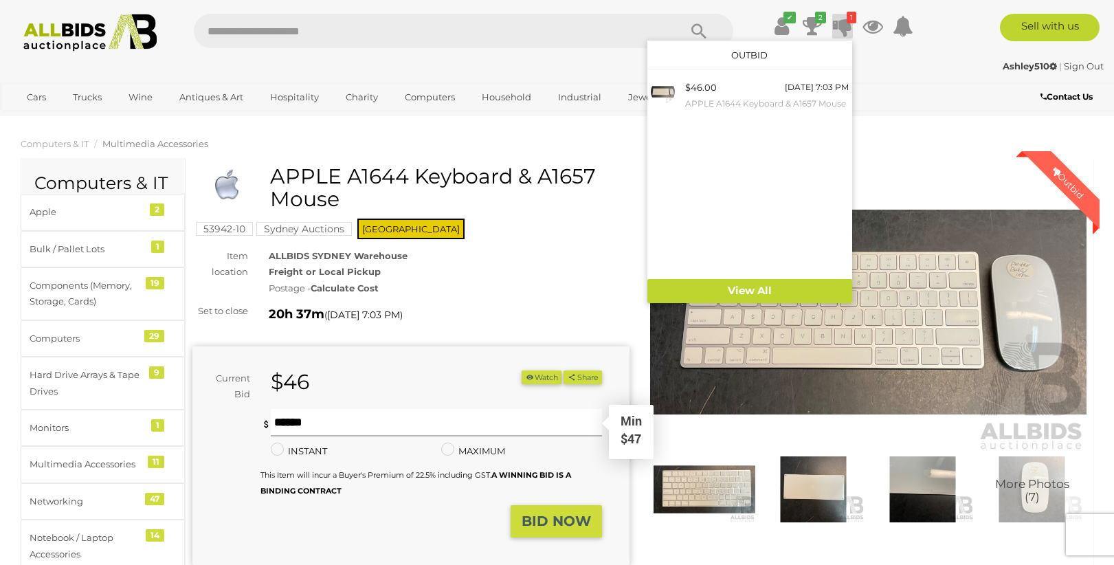
click at [348, 412] on input "text" at bounding box center [436, 422] width 331 height 27
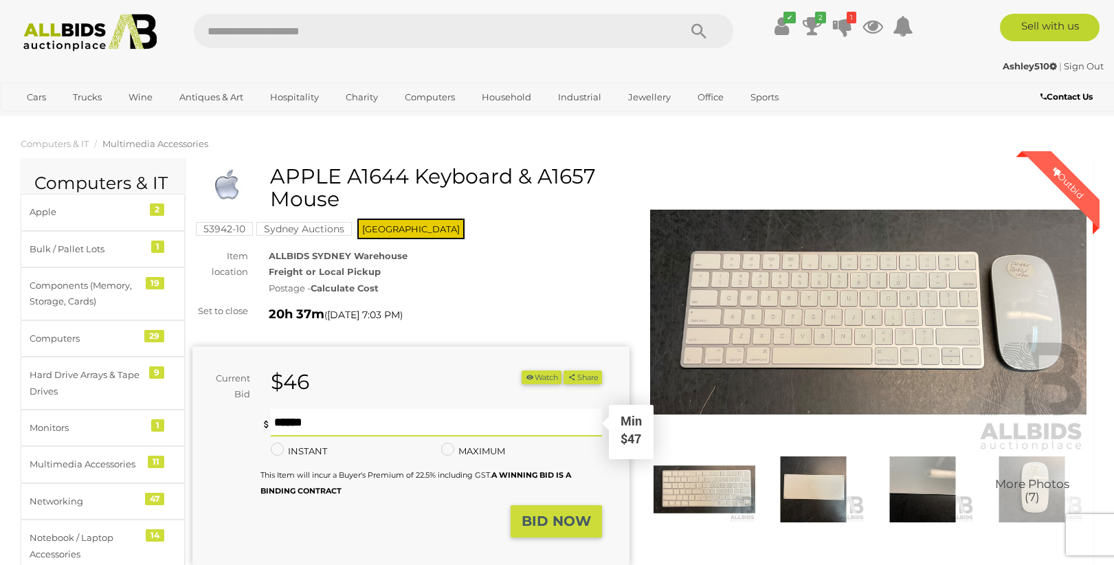
type input "**"
click at [547, 518] on strong "BID NOW" at bounding box center [556, 521] width 69 height 16
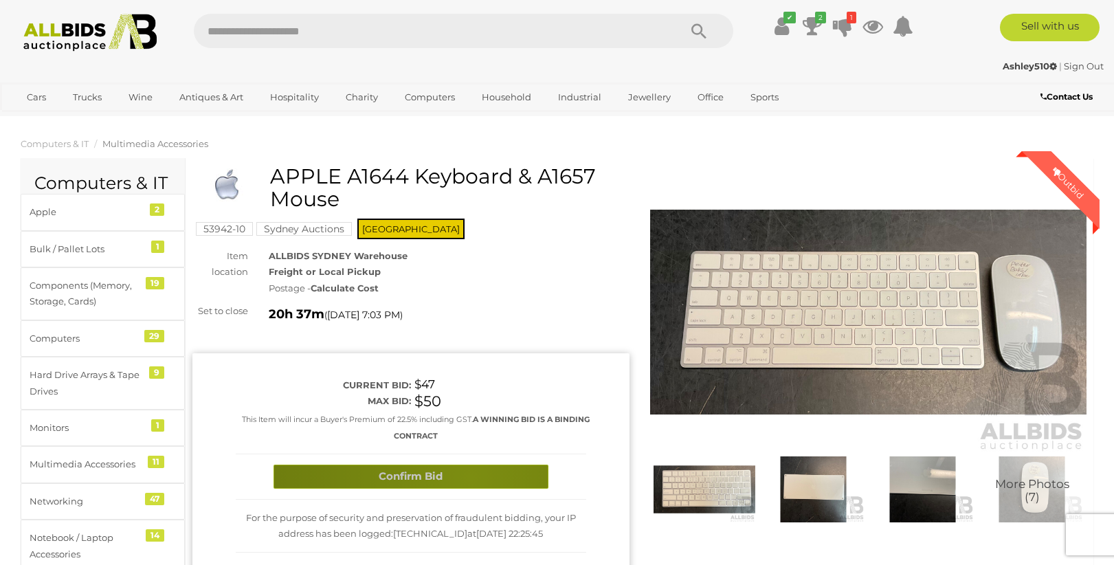
click at [470, 474] on button "Confirm Bid" at bounding box center [411, 477] width 275 height 24
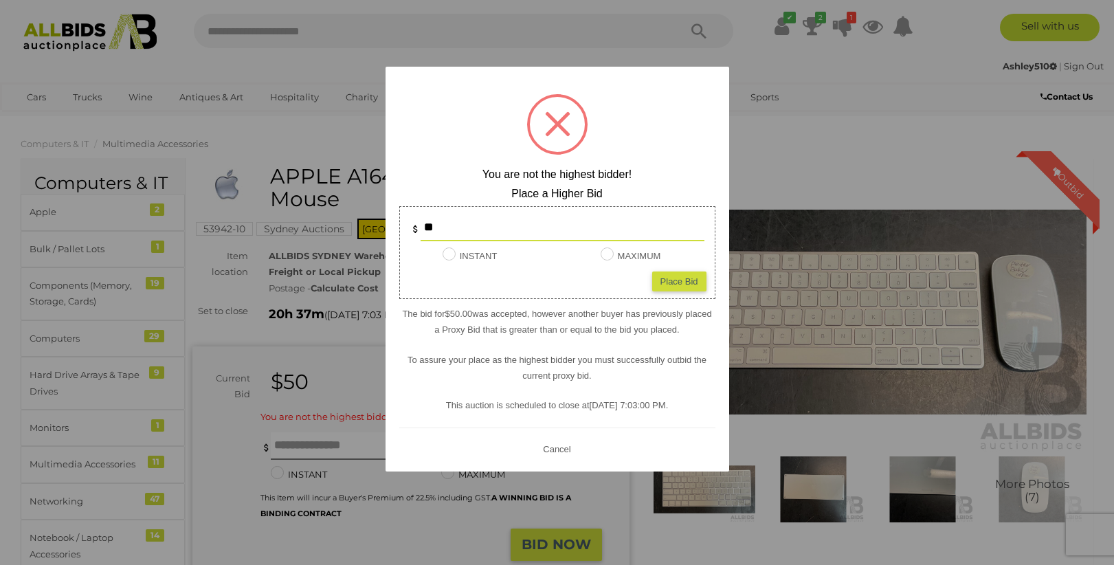
type input "**"
click at [680, 278] on div "Place Bid" at bounding box center [679, 282] width 54 height 20
type input "**"
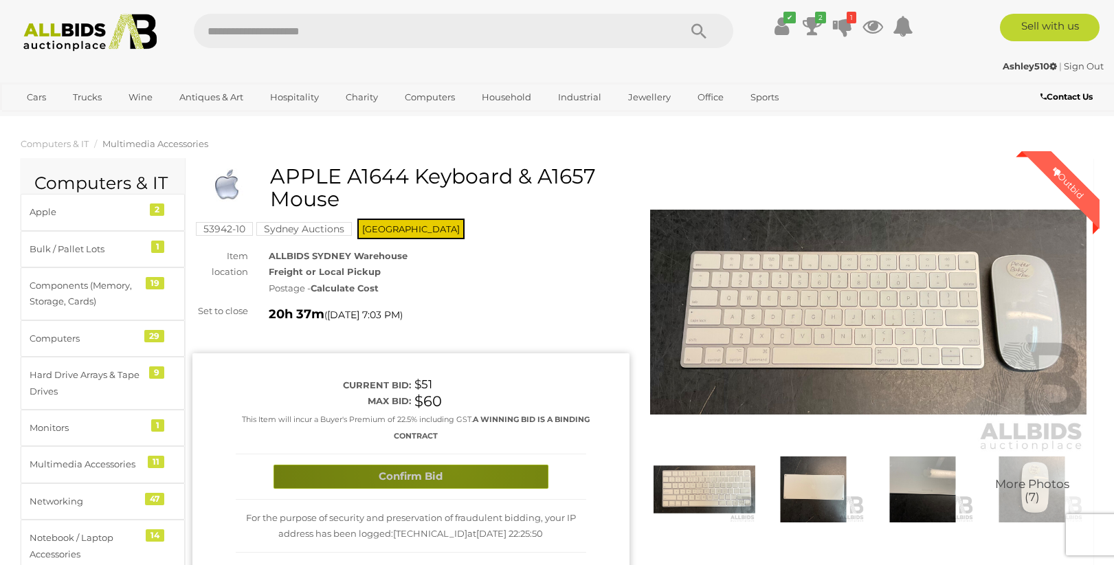
click at [454, 465] on button "Confirm Bid" at bounding box center [411, 477] width 275 height 24
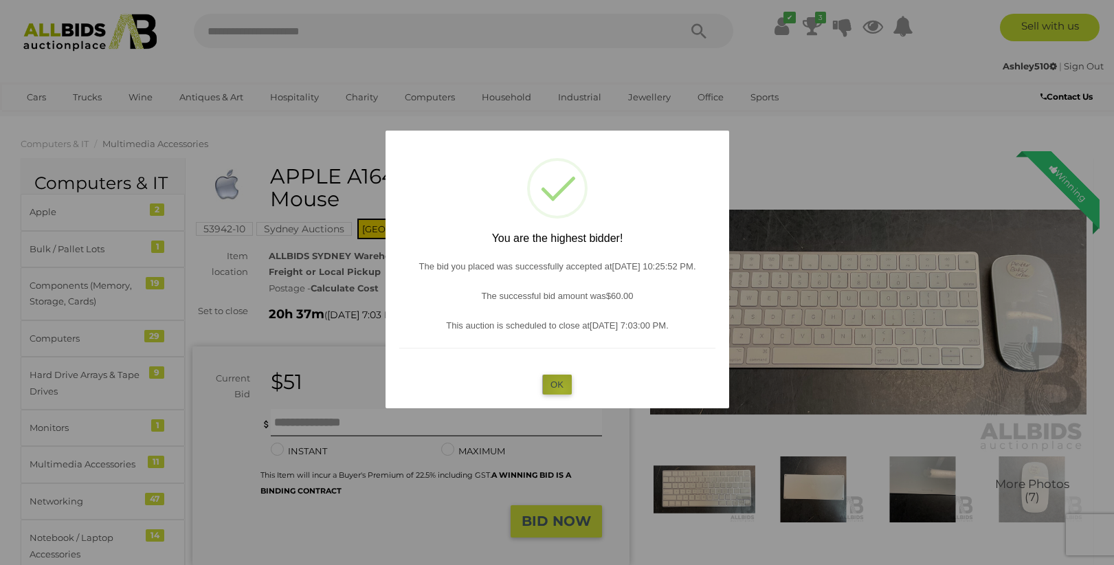
click at [562, 389] on button "OK" at bounding box center [557, 385] width 30 height 20
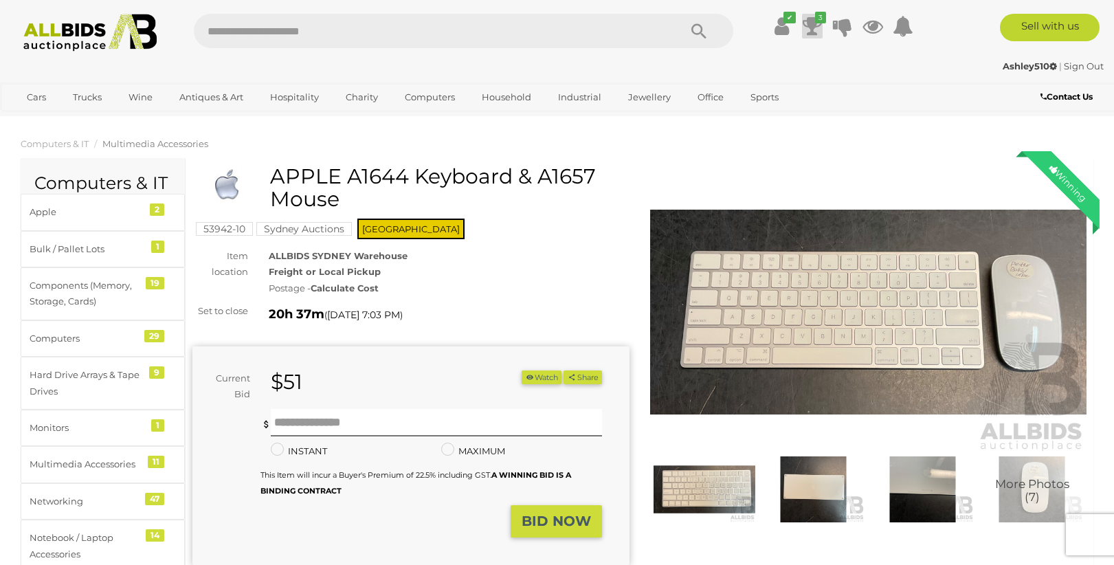
click at [812, 30] on icon at bounding box center [812, 26] width 19 height 25
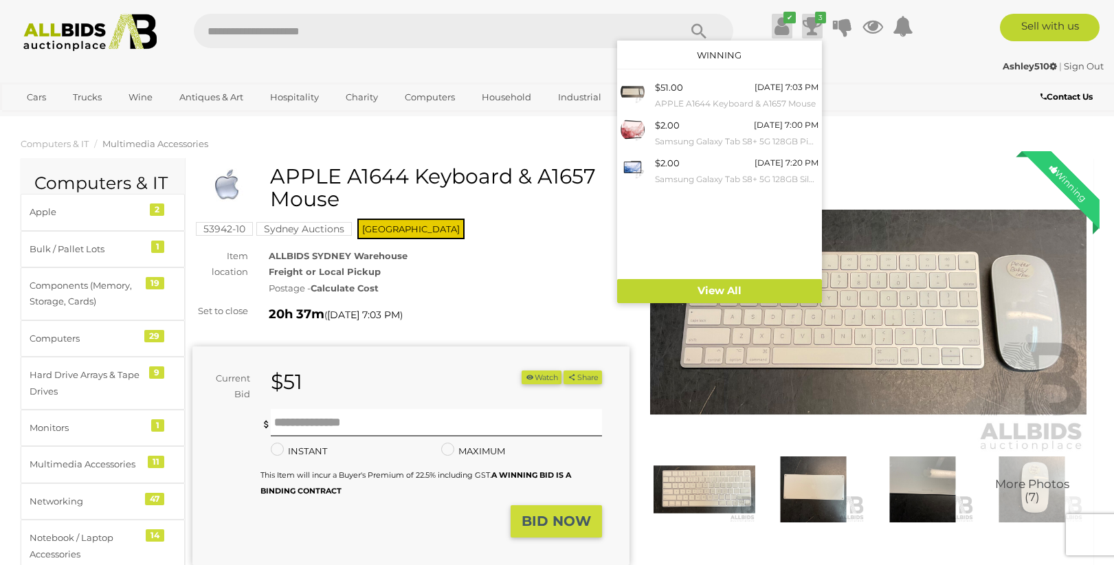
click at [784, 22] on icon "✔" at bounding box center [790, 18] width 12 height 12
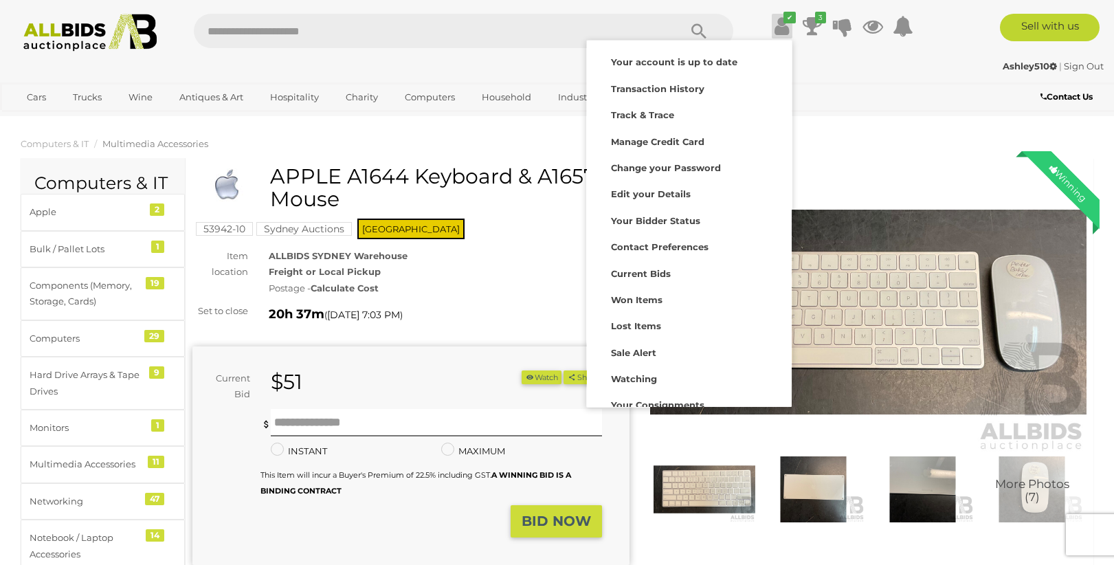
click at [784, 22] on icon "✔" at bounding box center [790, 18] width 12 height 12
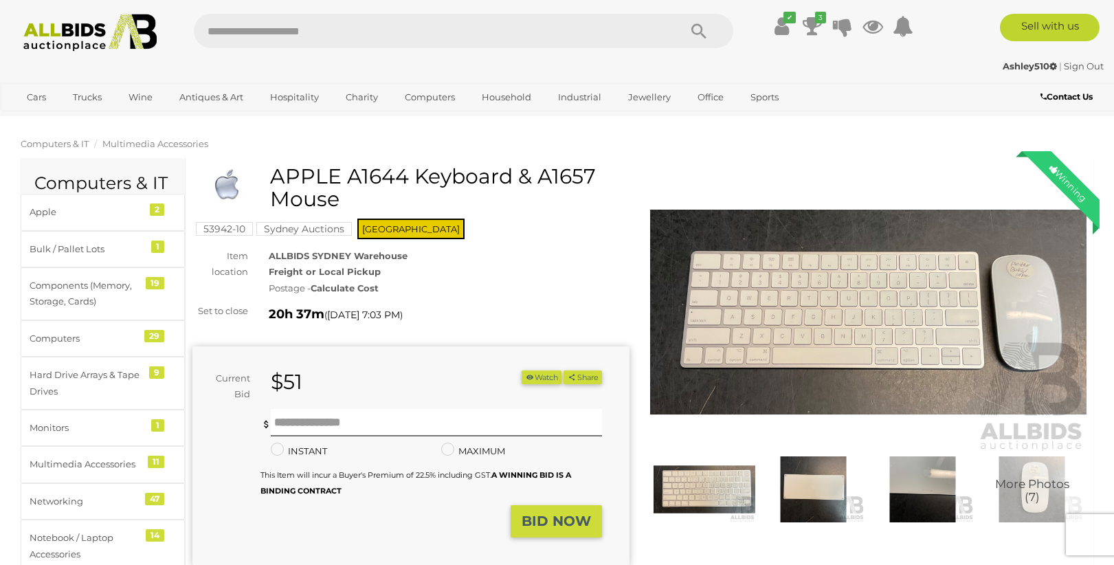
click at [57, 146] on span "Computers & IT" at bounding box center [55, 143] width 68 height 11
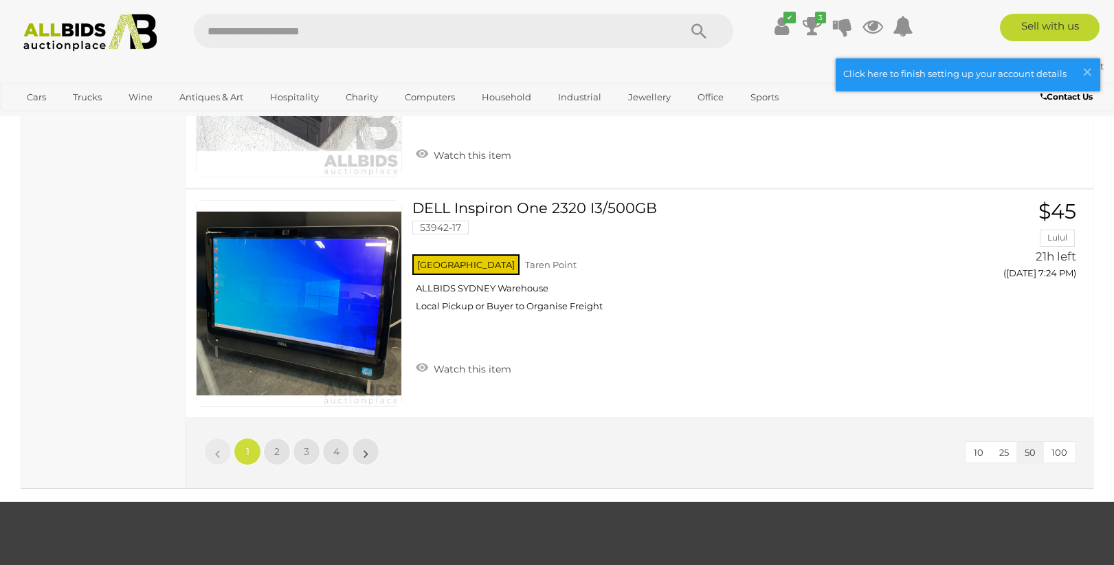
scroll to position [11413, 0]
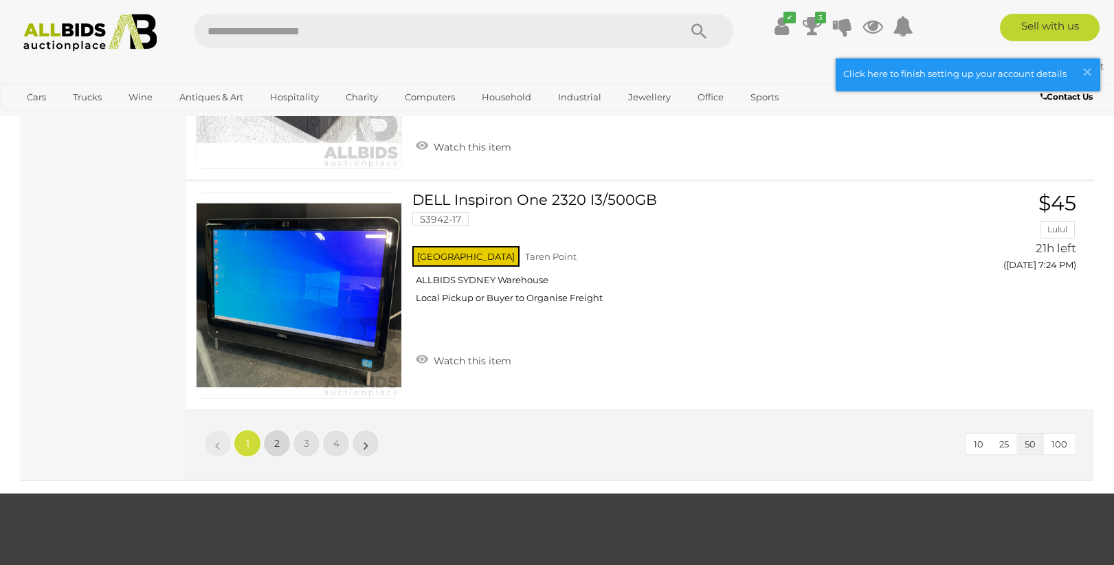
click at [280, 430] on link "2" at bounding box center [276, 443] width 27 height 27
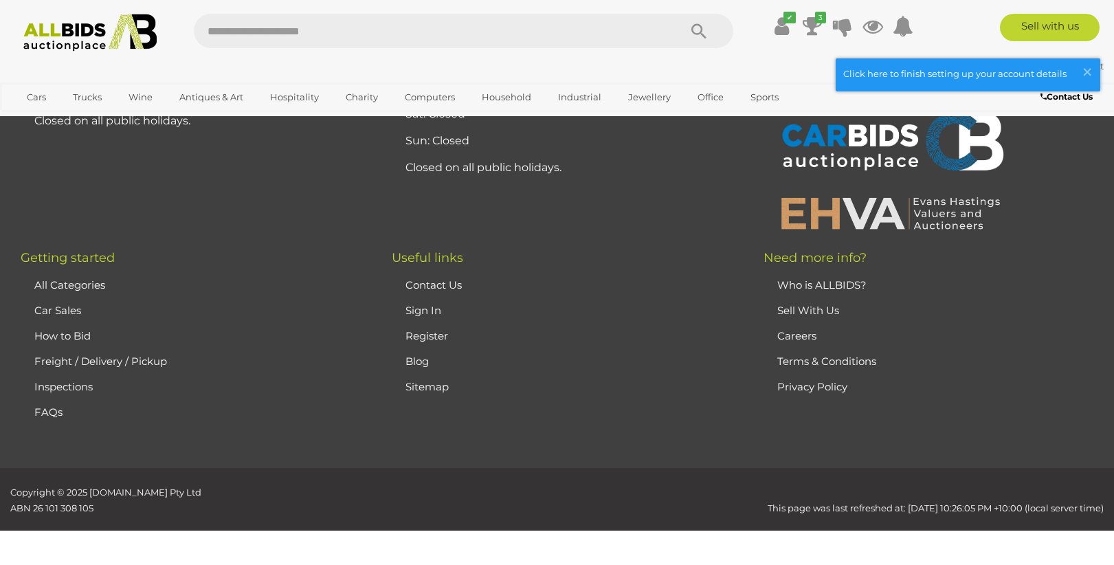
scroll to position [213, 0]
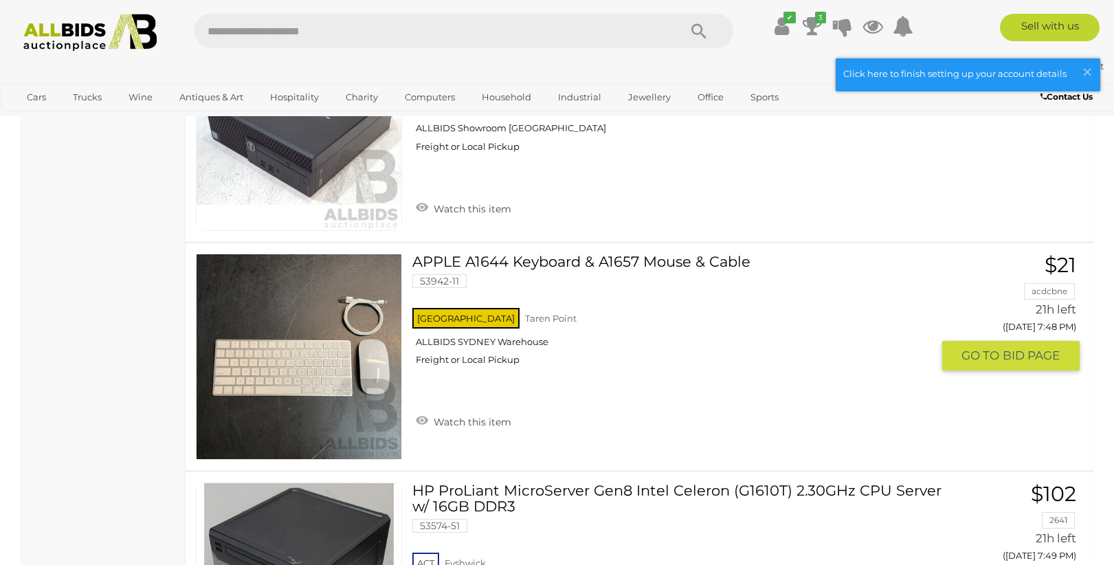
scroll to position [6311, 0]
click at [1026, 348] on span "BID PAGE" at bounding box center [1031, 356] width 57 height 16
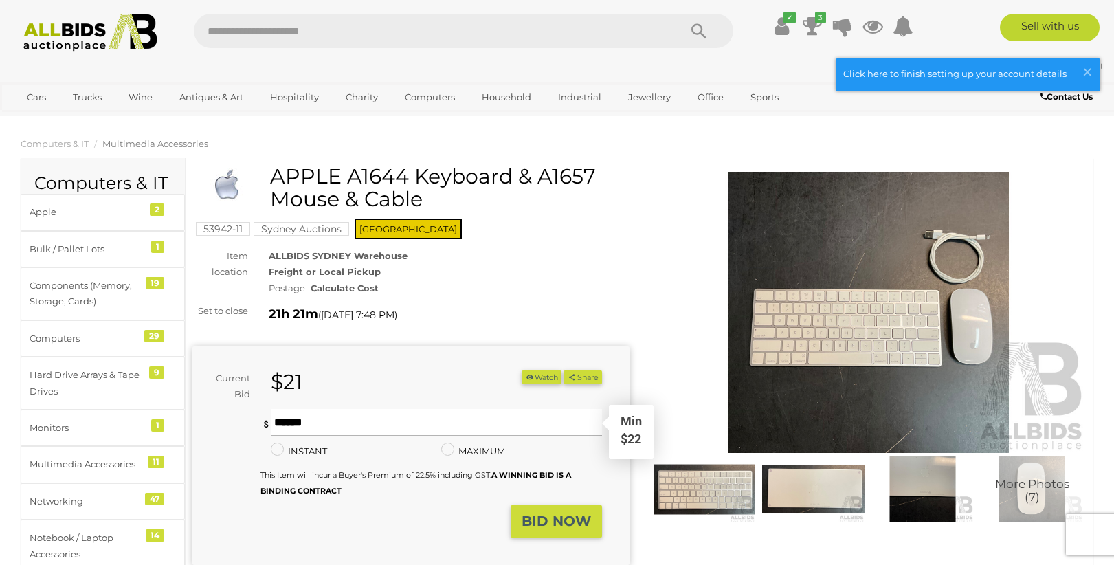
click at [346, 409] on input "text" at bounding box center [436, 422] width 331 height 27
type input "**"
click at [539, 518] on strong "BID NOW" at bounding box center [556, 521] width 69 height 16
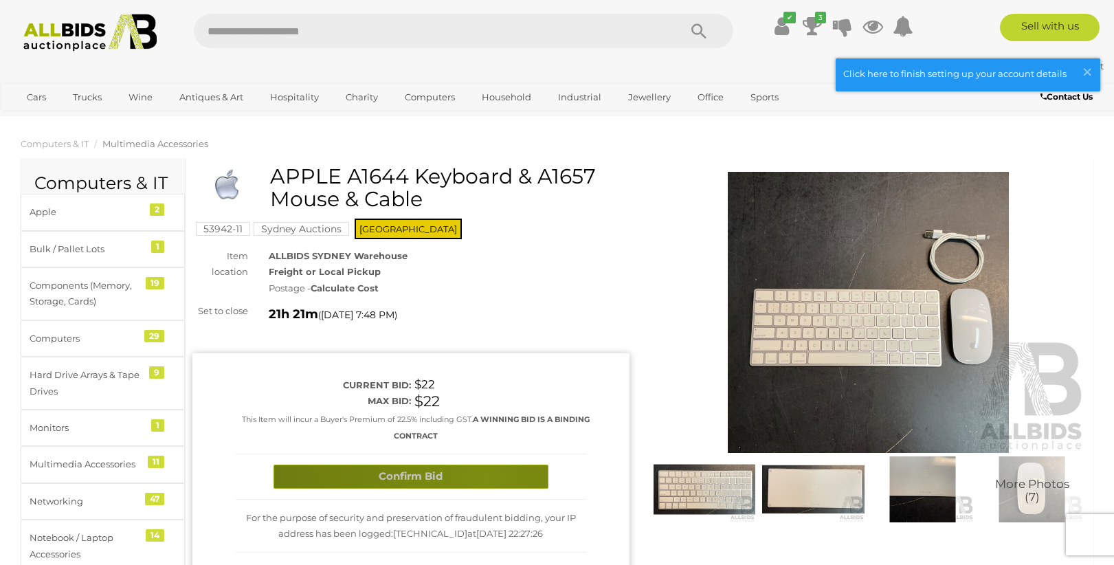
click at [483, 476] on button "Confirm Bid" at bounding box center [411, 477] width 275 height 24
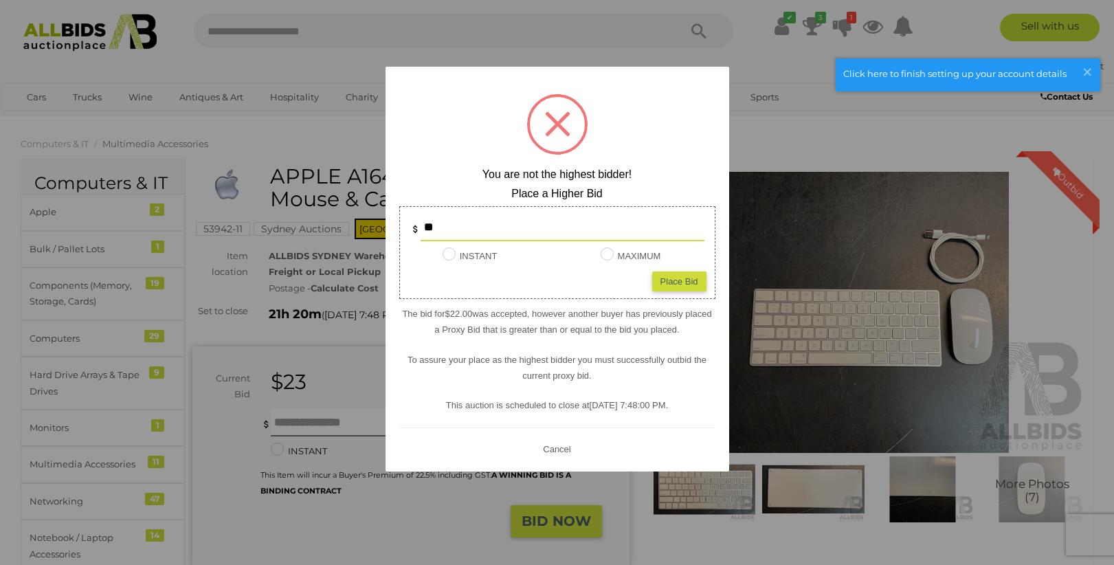
type input "**"
click at [702, 277] on div "Place Bid" at bounding box center [679, 282] width 54 height 20
type input "**"
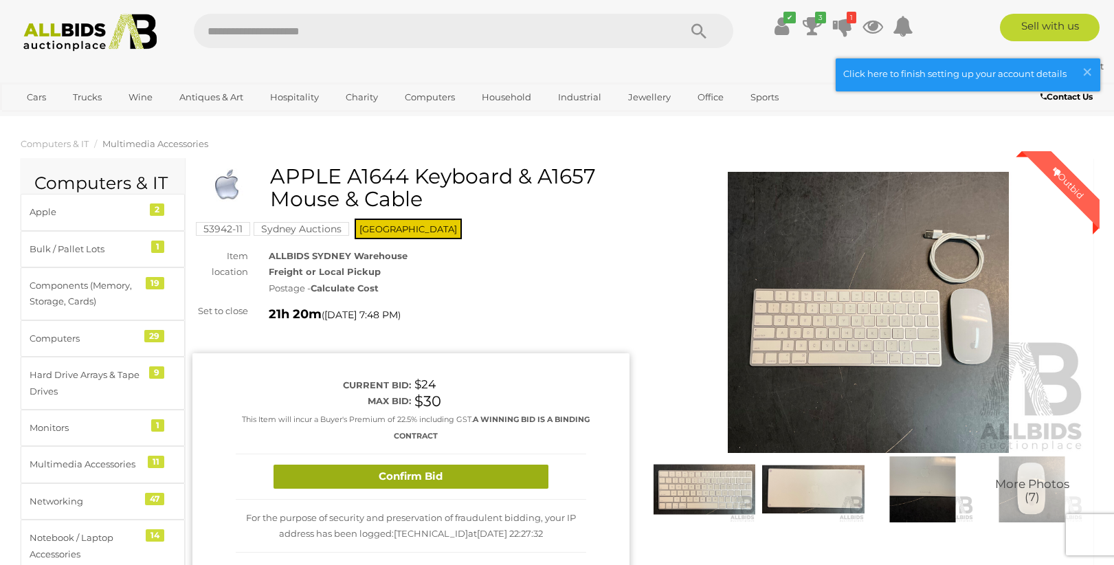
click at [451, 470] on button "Confirm Bid" at bounding box center [411, 477] width 275 height 24
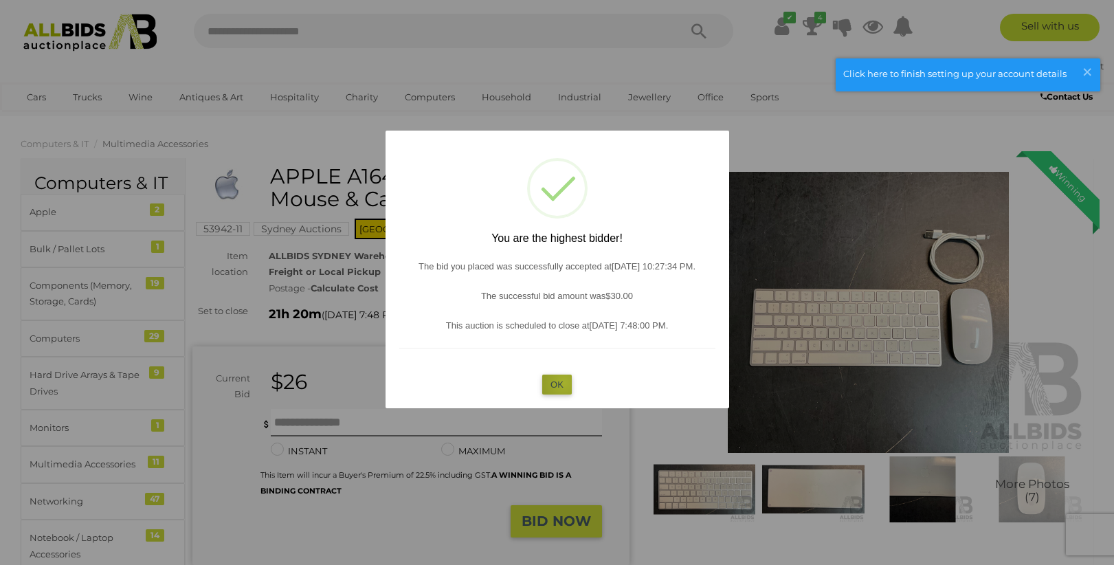
click at [564, 381] on button "OK" at bounding box center [557, 385] width 30 height 20
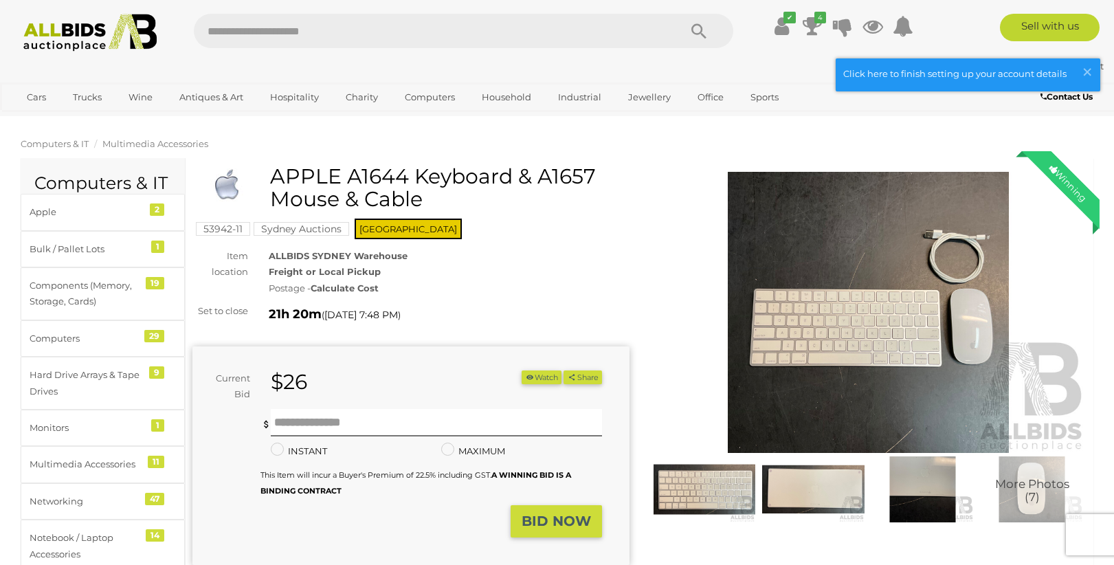
click at [67, 145] on span "Computers & IT" at bounding box center [55, 143] width 68 height 11
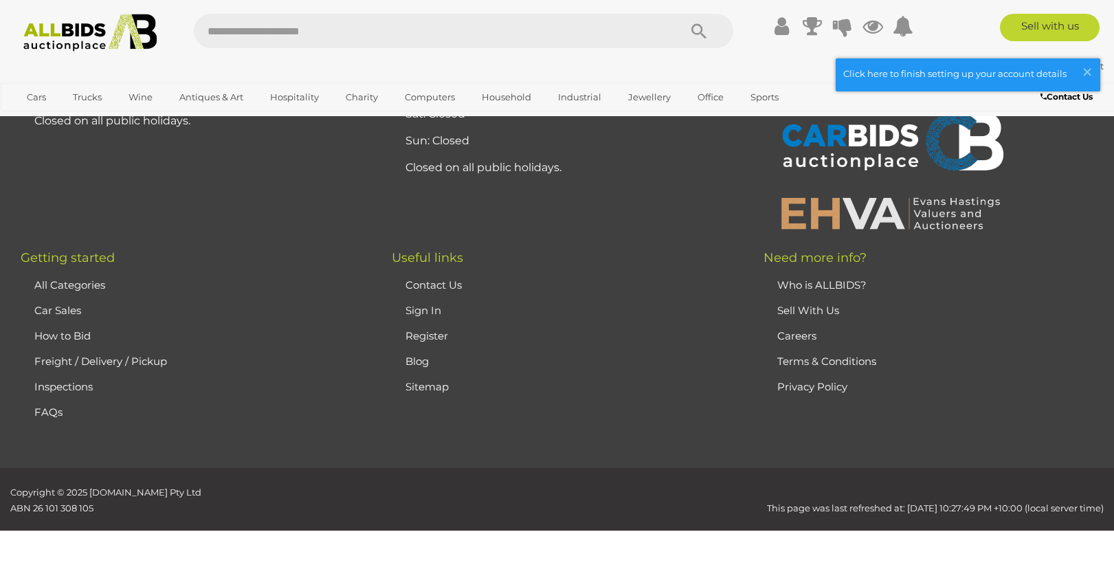
scroll to position [1250, 0]
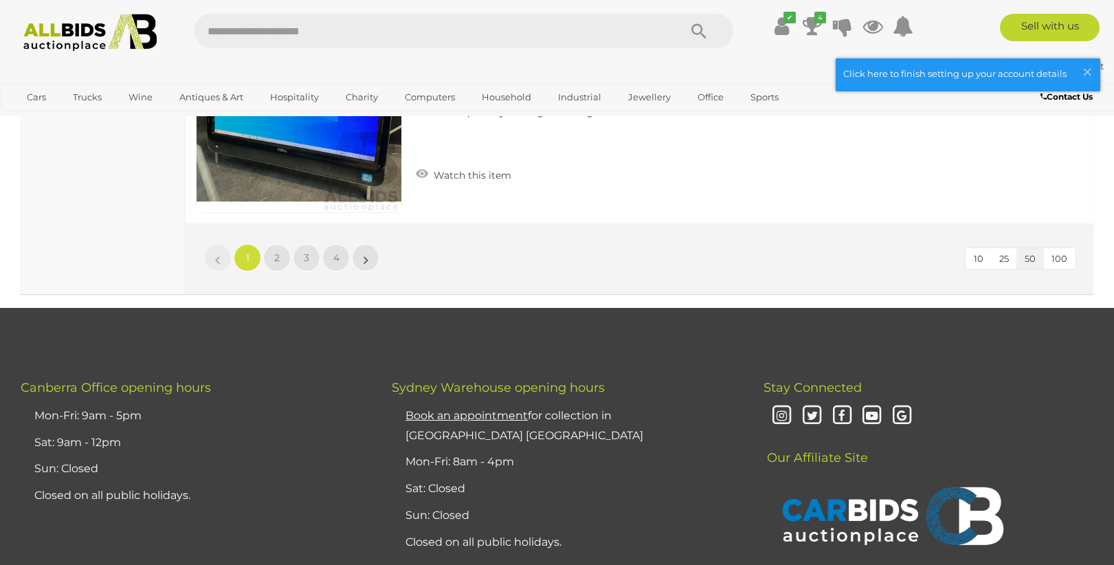
scroll to position [11607, 0]
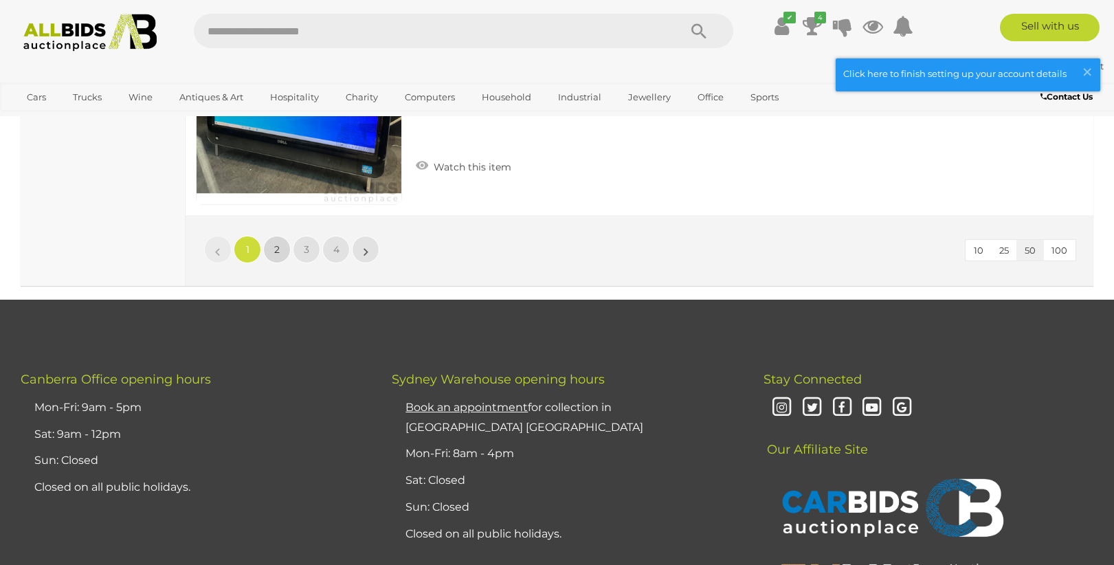
click at [280, 236] on link "2" at bounding box center [276, 249] width 27 height 27
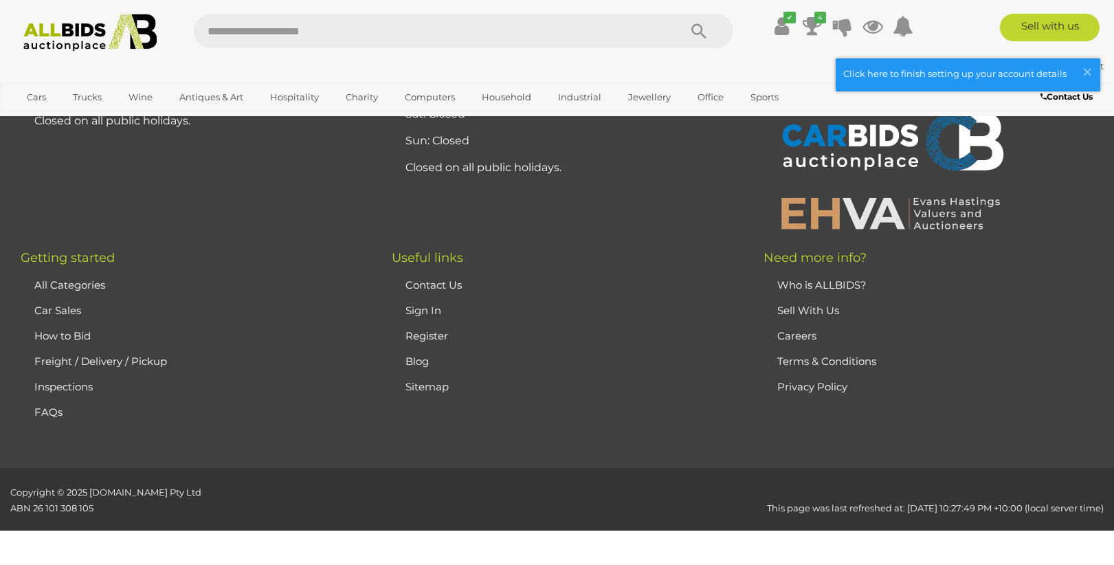
scroll to position [213, 0]
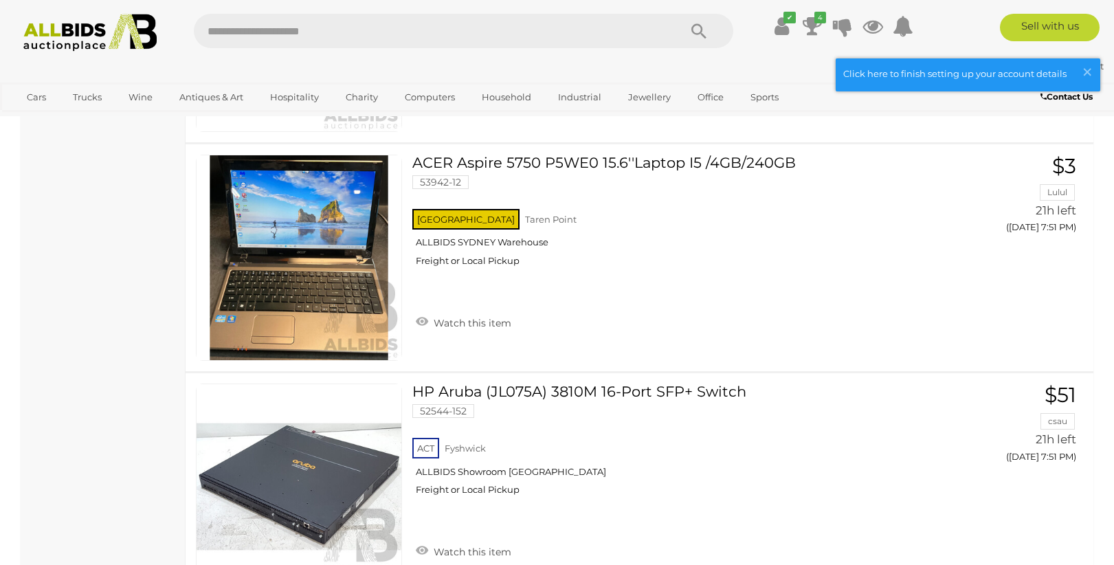
scroll to position [7100, 0]
